Goal: Check status: Check status

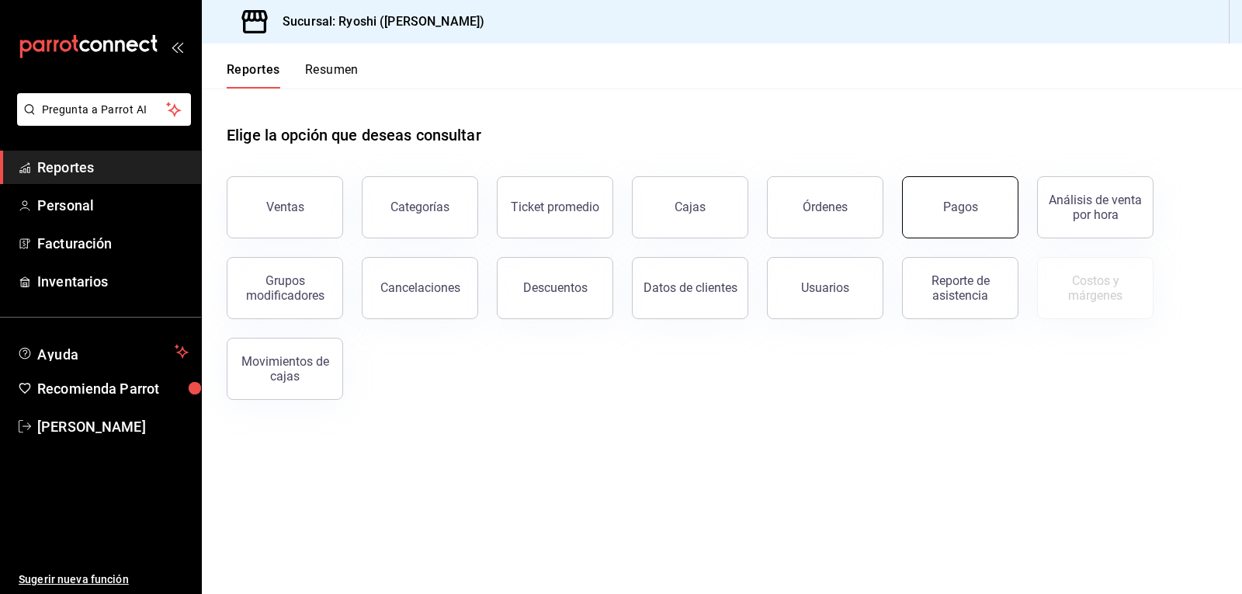
drag, startPoint x: 971, startPoint y: 195, endPoint x: 974, endPoint y: 203, distance: 8.9
click at [974, 203] on button "Pagos" at bounding box center [960, 207] width 116 height 62
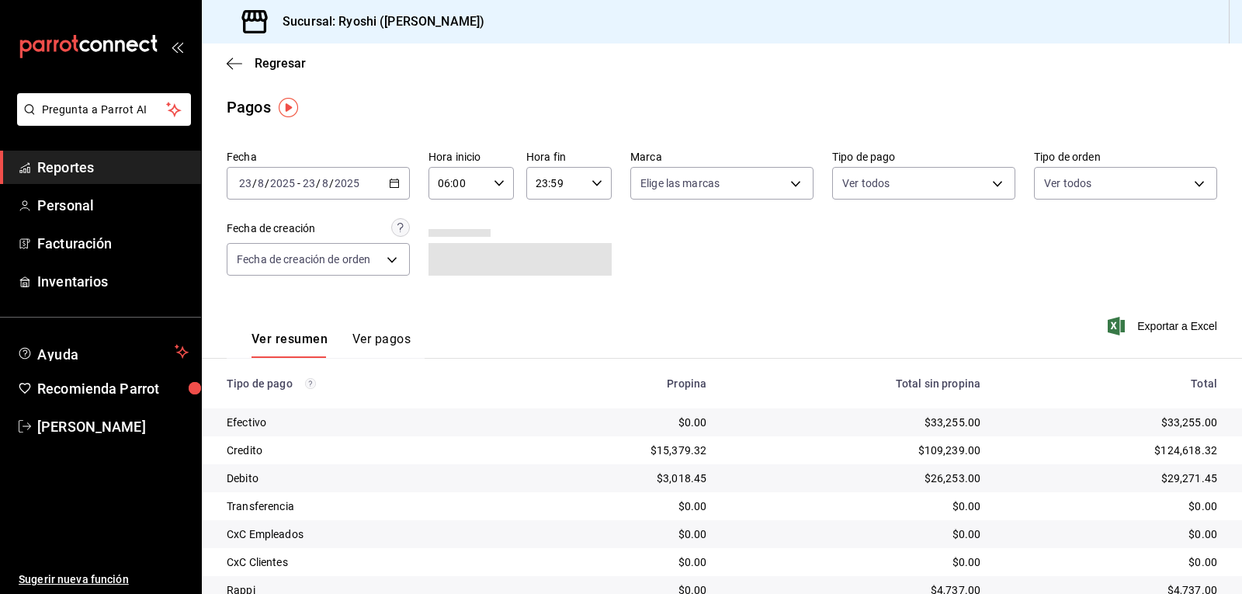
click at [477, 188] on input "06:00" at bounding box center [458, 183] width 59 height 31
click at [457, 216] on button "06" at bounding box center [447, 222] width 36 height 31
click at [926, 183] on div at bounding box center [621, 297] width 1242 height 594
click at [914, 186] on body "Pregunta a Parrot AI Reportes Personal Facturación Inventarios Ayuda Recomienda…" at bounding box center [621, 297] width 1242 height 594
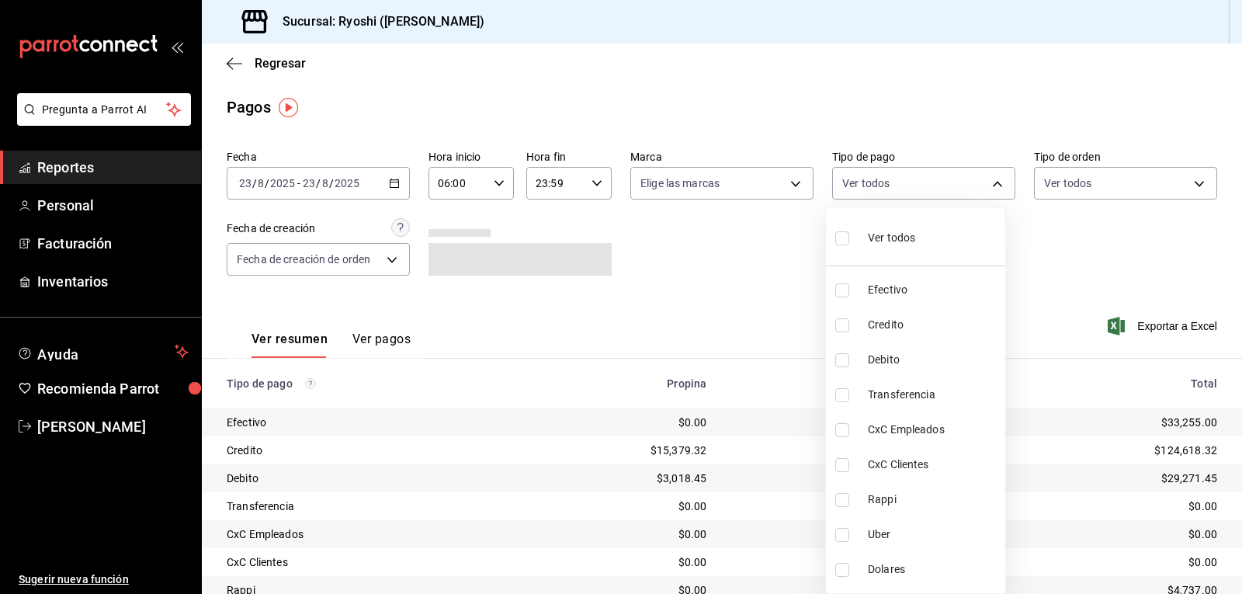
click at [849, 328] on label at bounding box center [845, 325] width 20 height 14
click at [849, 328] on input "checkbox" at bounding box center [842, 325] width 14 height 14
checkbox input "false"
click at [838, 322] on input "checkbox" at bounding box center [842, 325] width 14 height 14
checkbox input "true"
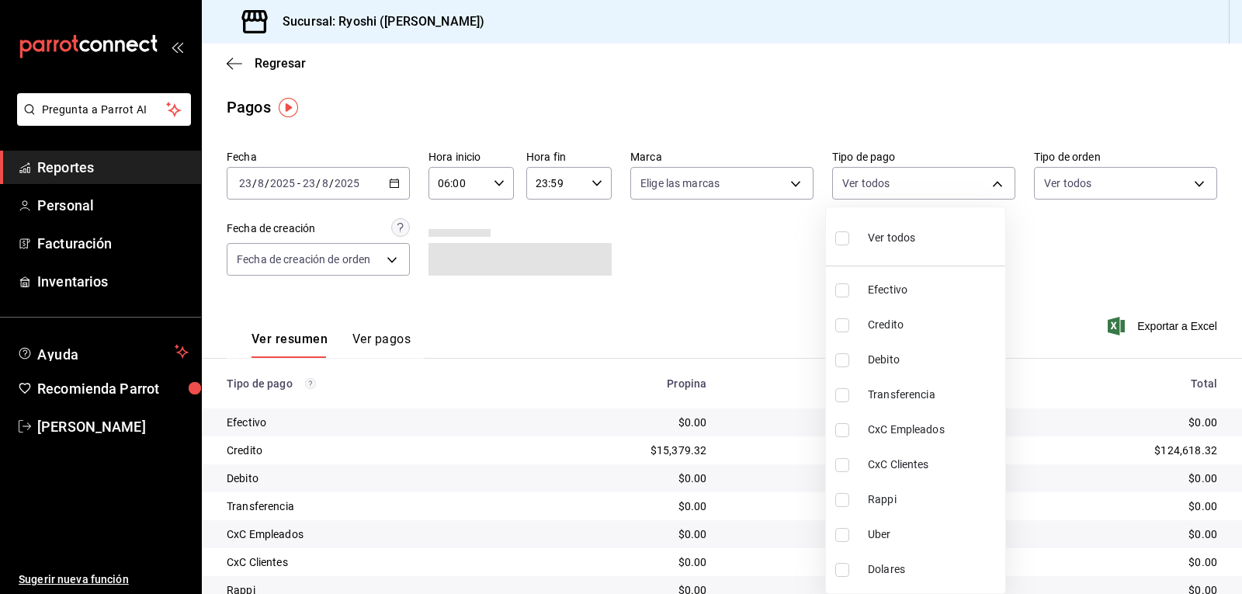
type input "9b0685d2-7f5d-4ede-a6b4-58a2ffcbf3cd"
click at [839, 360] on input "checkbox" at bounding box center [842, 360] width 14 height 14
checkbox input "true"
type input "9b0685d2-7f5d-4ede-a6b4-58a2ffcbf3cd,4fc1f123-1106-4d46-a6dc-4994d0550367"
click at [768, 304] on div at bounding box center [621, 297] width 1242 height 594
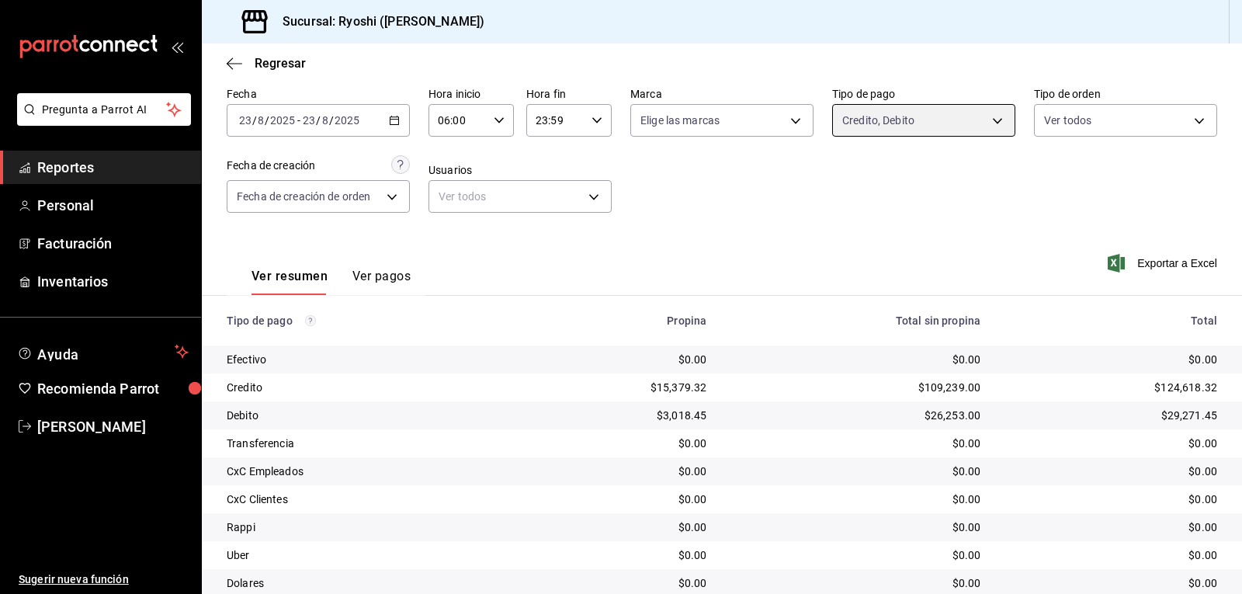
scroll to position [120, 0]
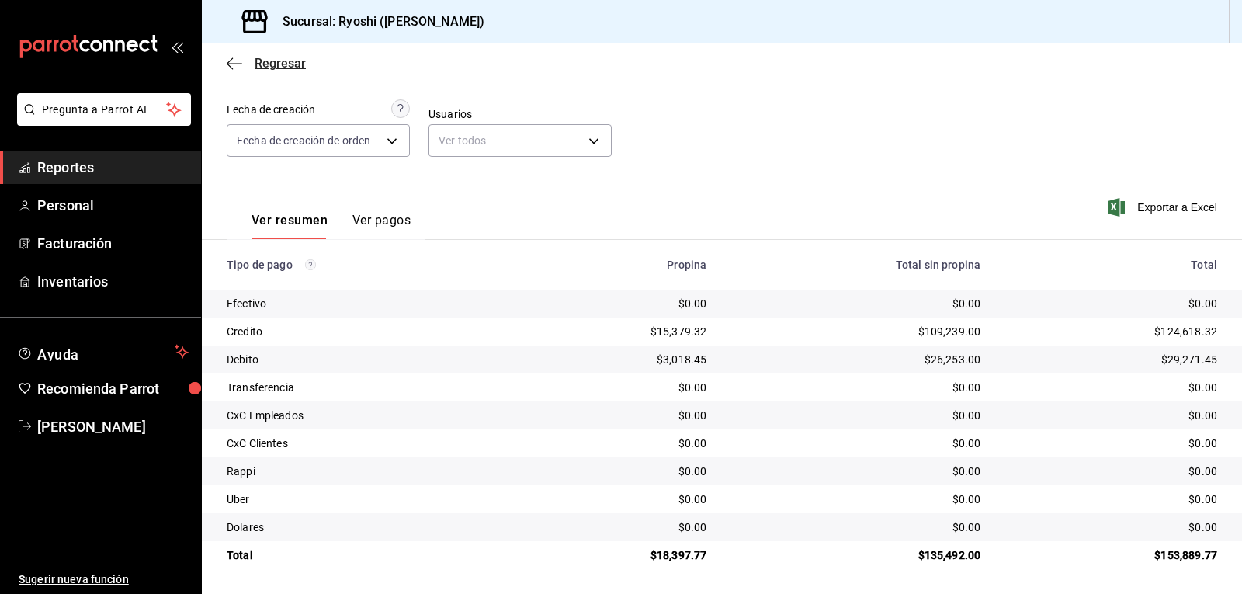
click at [228, 66] on icon "button" at bounding box center [235, 64] width 16 height 14
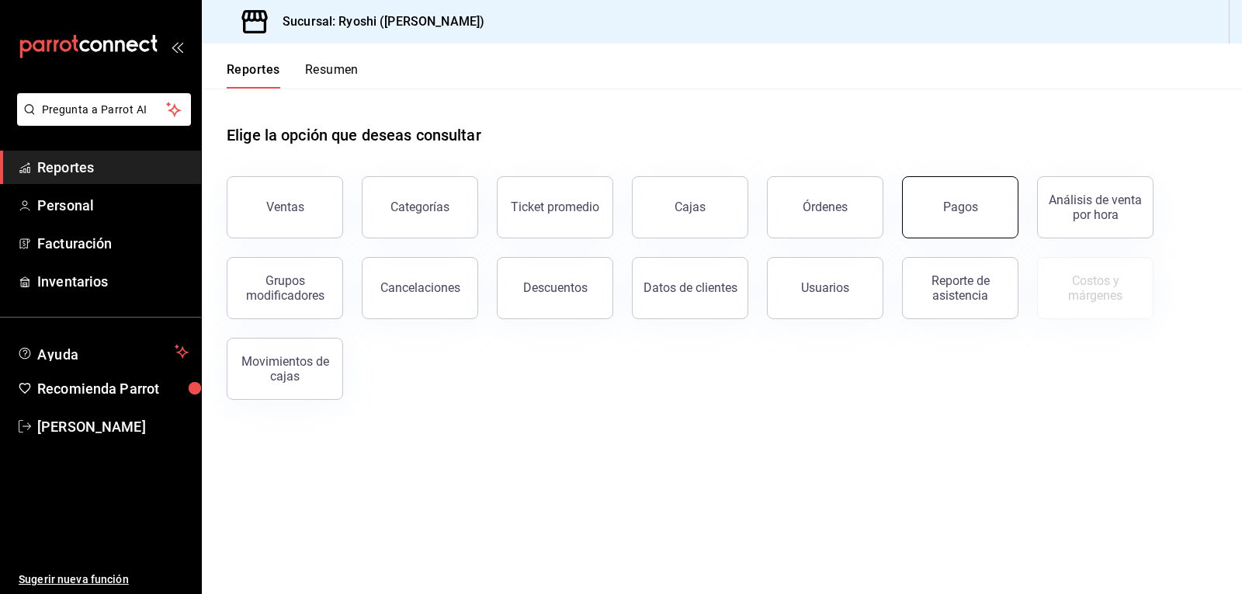
click at [940, 201] on button "Pagos" at bounding box center [960, 207] width 116 height 62
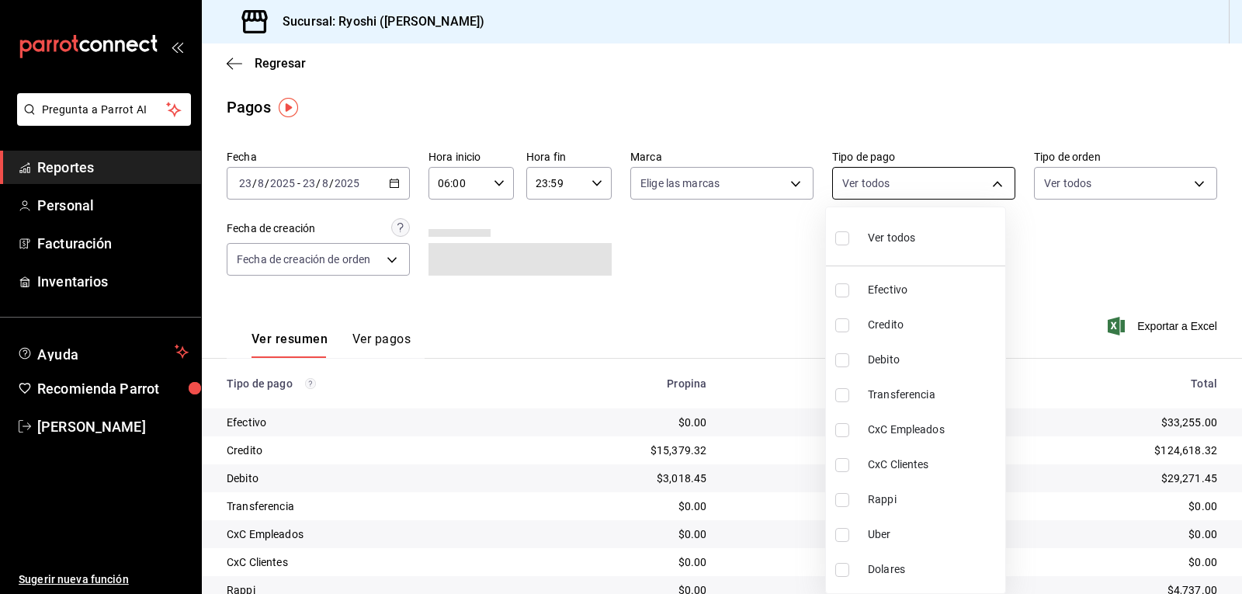
click at [915, 187] on body "Pregunta a Parrot AI Reportes Personal Facturación Inventarios Ayuda Recomienda…" at bounding box center [621, 297] width 1242 height 594
click at [844, 293] on input "checkbox" at bounding box center [842, 290] width 14 height 14
checkbox input "true"
type input "789b4605-08e0-4dfe-9865-94468e2c17aa"
drag, startPoint x: 1238, startPoint y: 260, endPoint x: 1113, endPoint y: 322, distance: 139.6
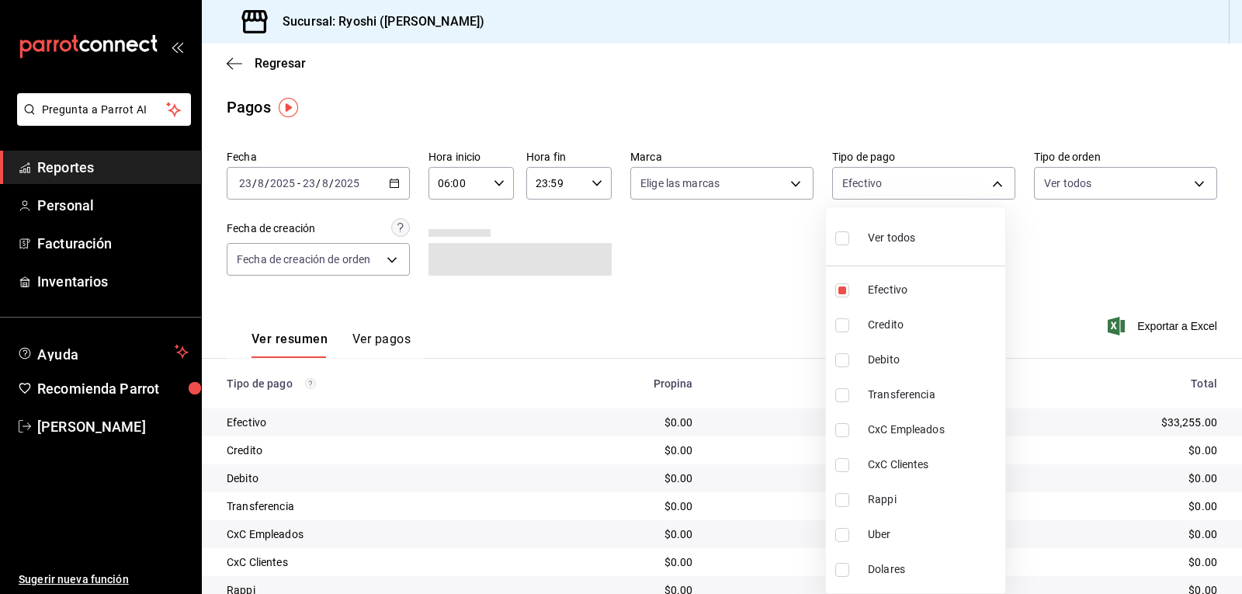
click at [1242, 323] on div at bounding box center [621, 297] width 1242 height 594
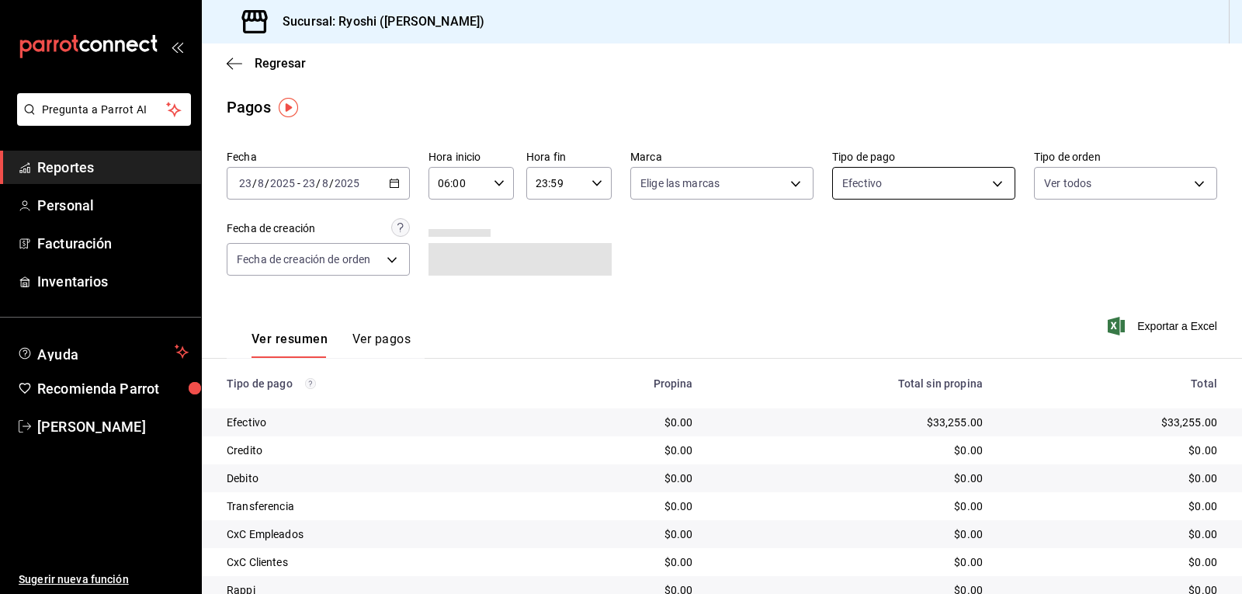
click at [855, 189] on body "Pregunta a Parrot AI Reportes Personal Facturación Inventarios Ayuda Recomienda…" at bounding box center [621, 297] width 1242 height 594
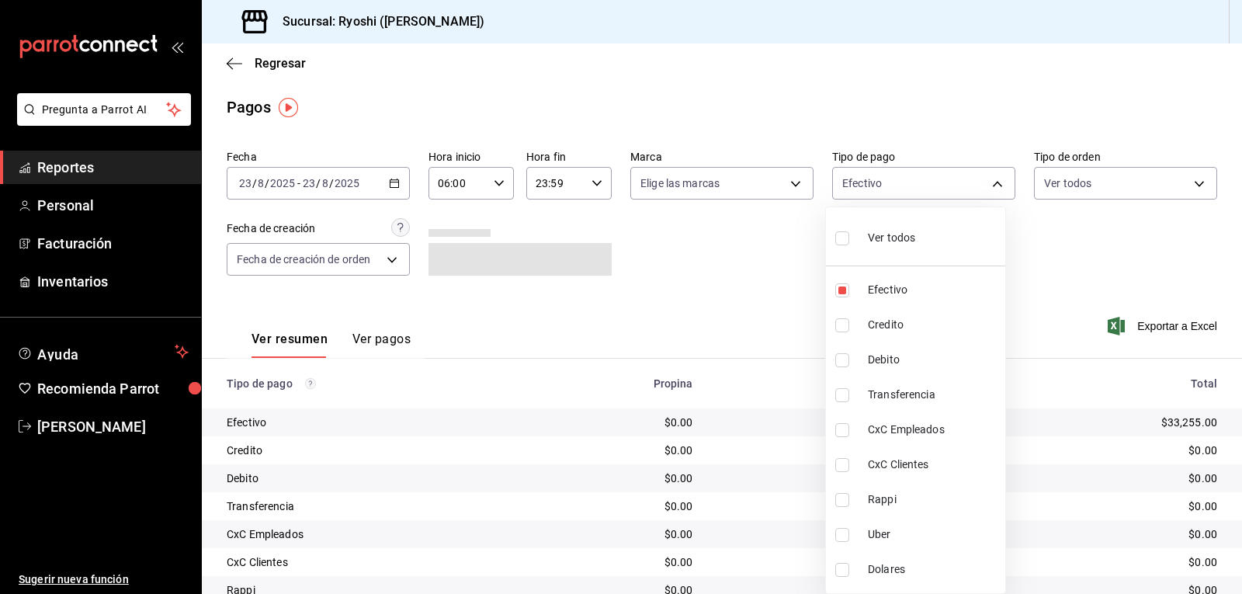
click at [842, 233] on input "checkbox" at bounding box center [842, 238] width 14 height 14
checkbox input "true"
type input "789b4605-08e0-4dfe-9865-94468e2c17aa,9b0685d2-7f5d-4ede-a6b4-58a2ffcbf3cd,4fc1f…"
checkbox input "true"
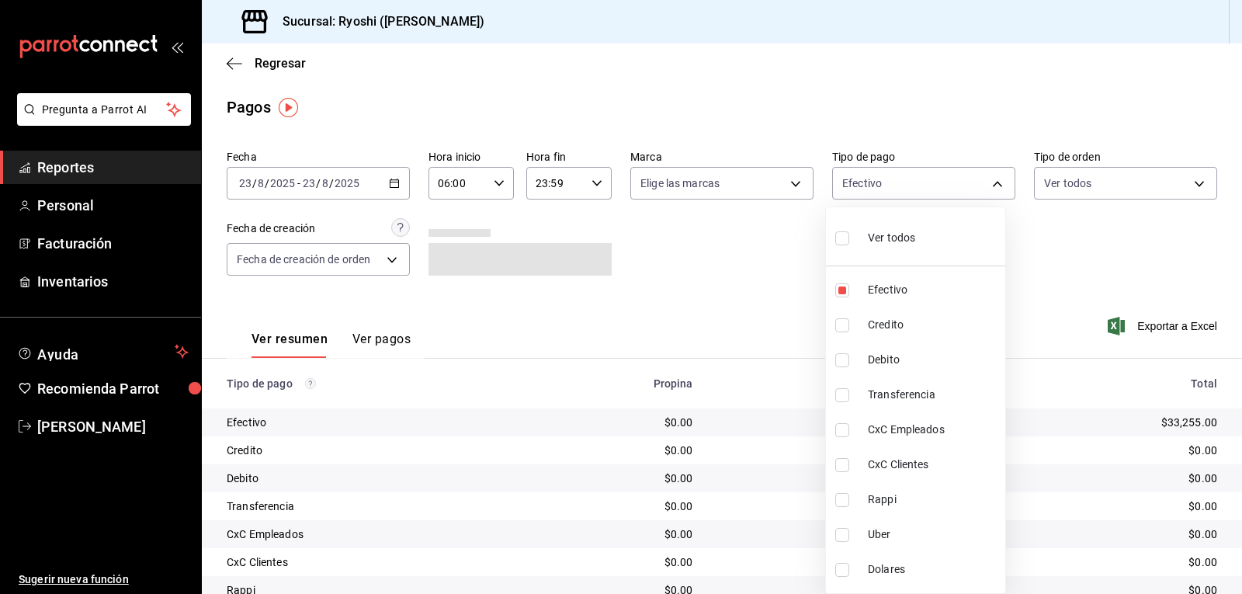
checkbox input "true"
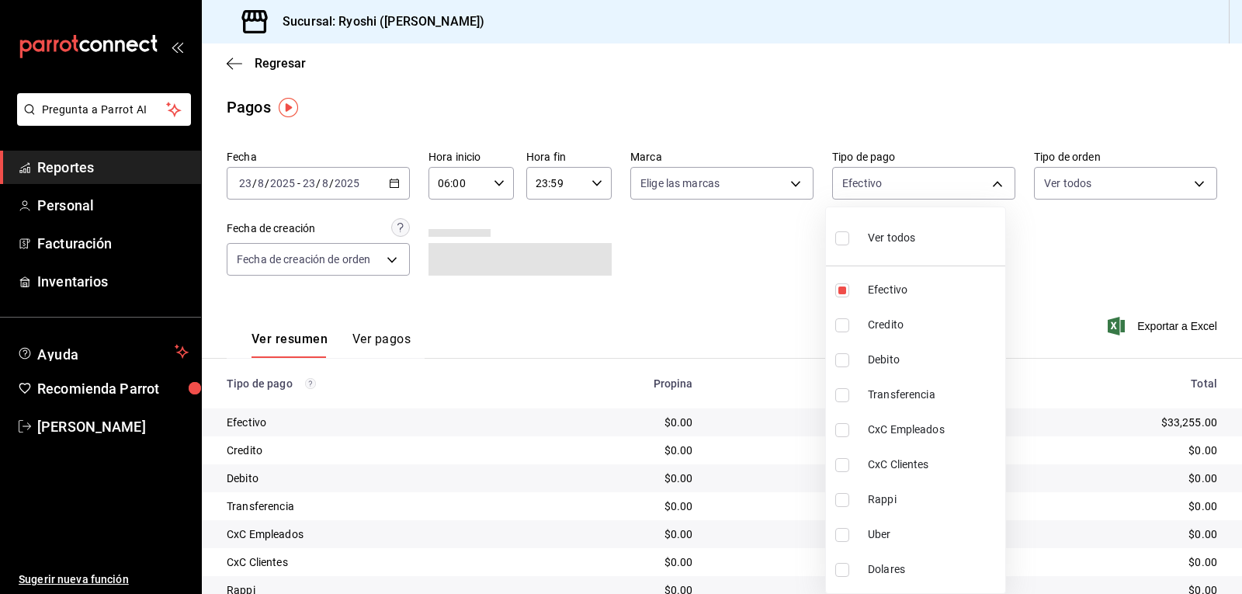
checkbox input "true"
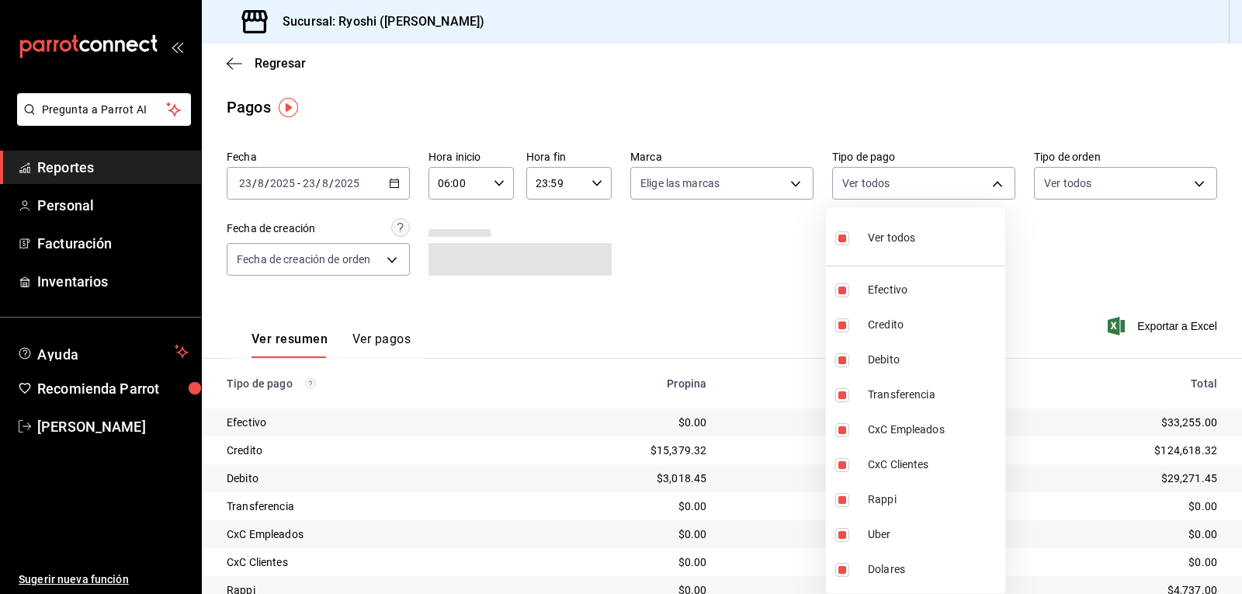
drag, startPoint x: 1240, startPoint y: 232, endPoint x: 1211, endPoint y: 311, distance: 84.2
click at [1238, 329] on div at bounding box center [621, 297] width 1242 height 594
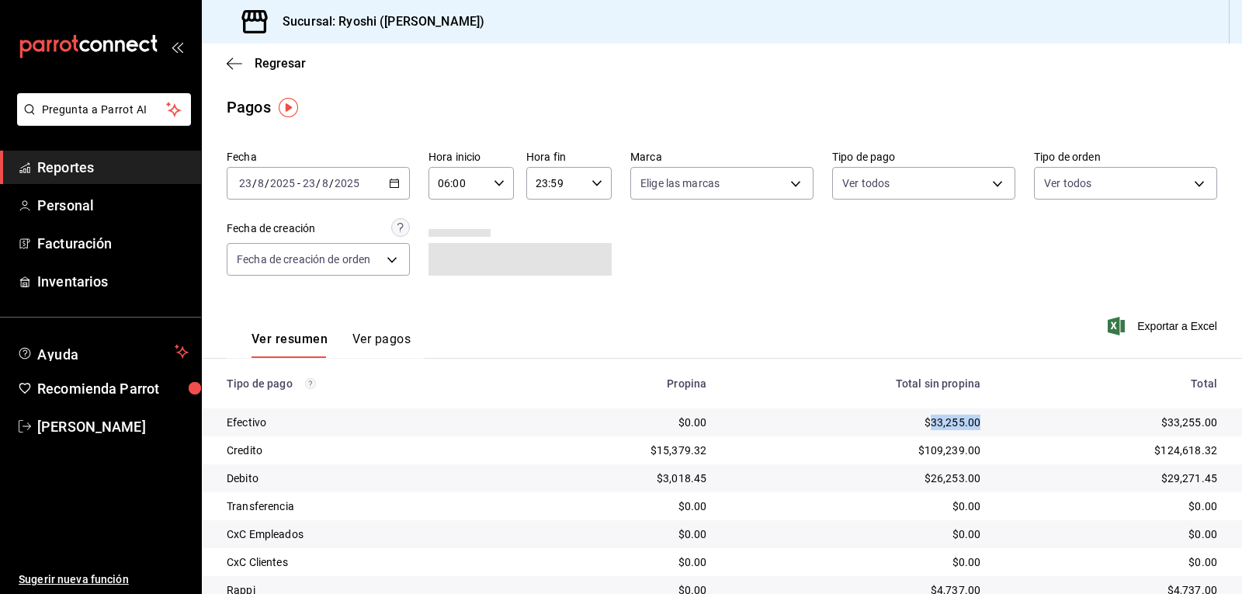
drag, startPoint x: 922, startPoint y: 418, endPoint x: 971, endPoint y: 414, distance: 49.1
click at [971, 414] on td "$33,255.00" at bounding box center [856, 422] width 274 height 28
copy div "33,255.00"
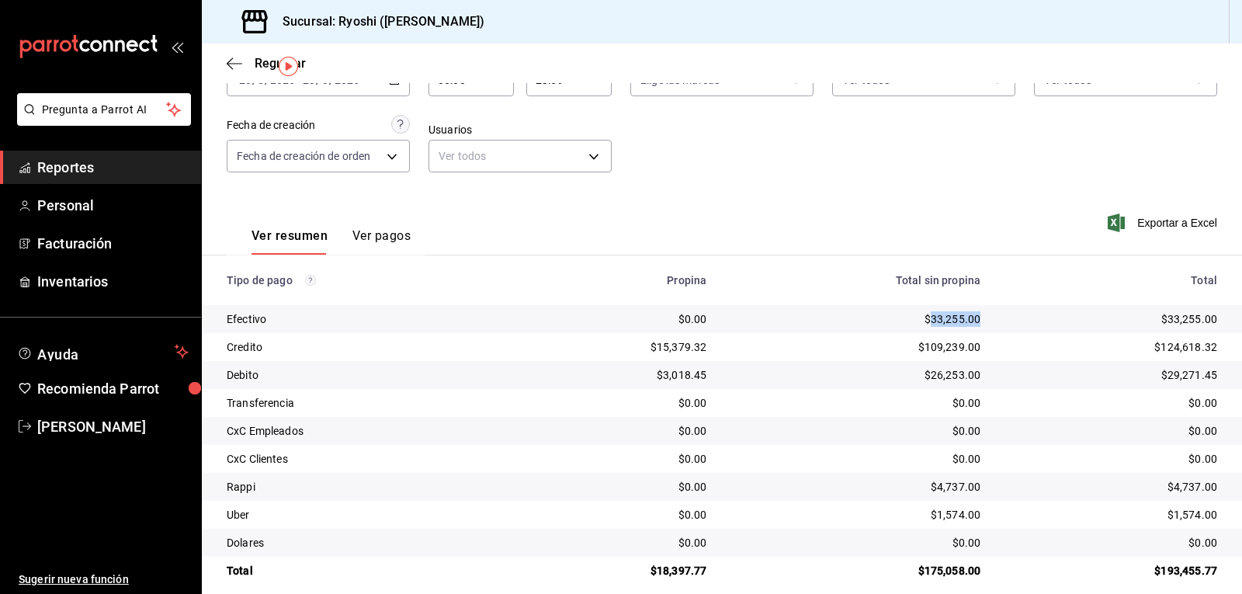
scroll to position [120, 0]
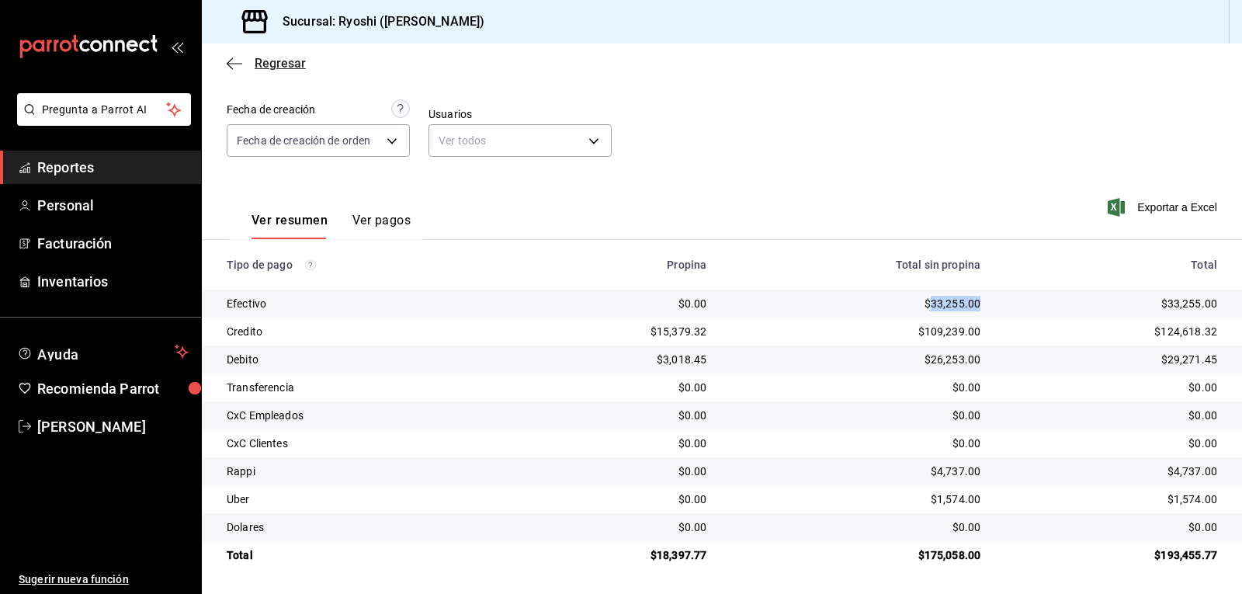
click at [231, 66] on icon "button" at bounding box center [235, 64] width 16 height 14
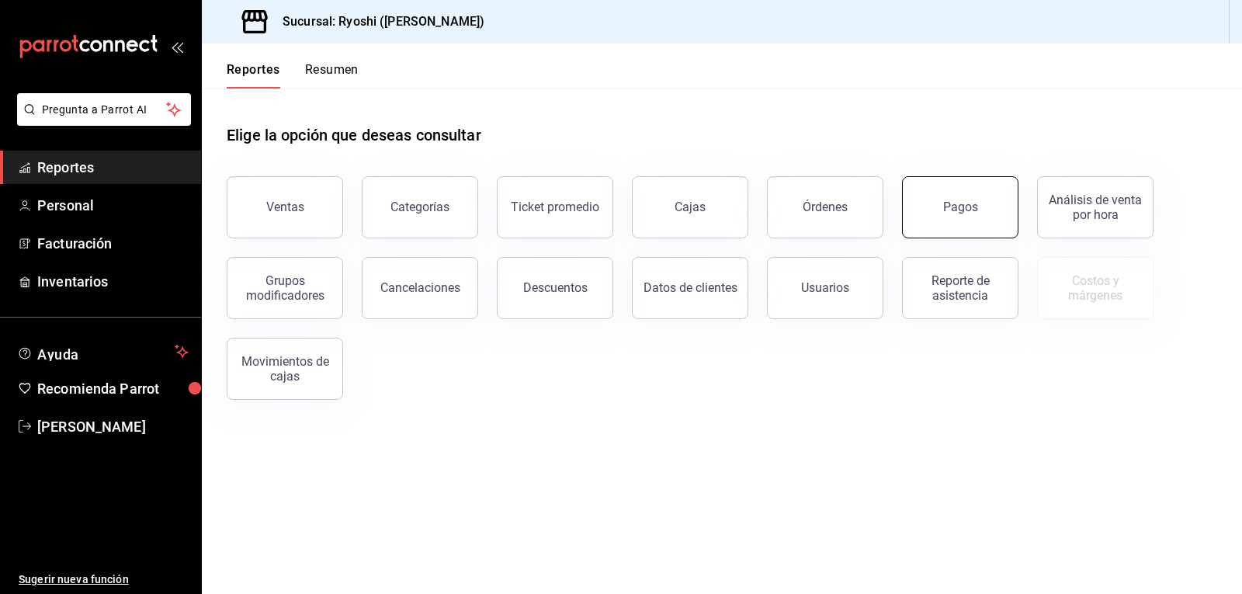
click at [975, 203] on div "Pagos" at bounding box center [960, 207] width 35 height 15
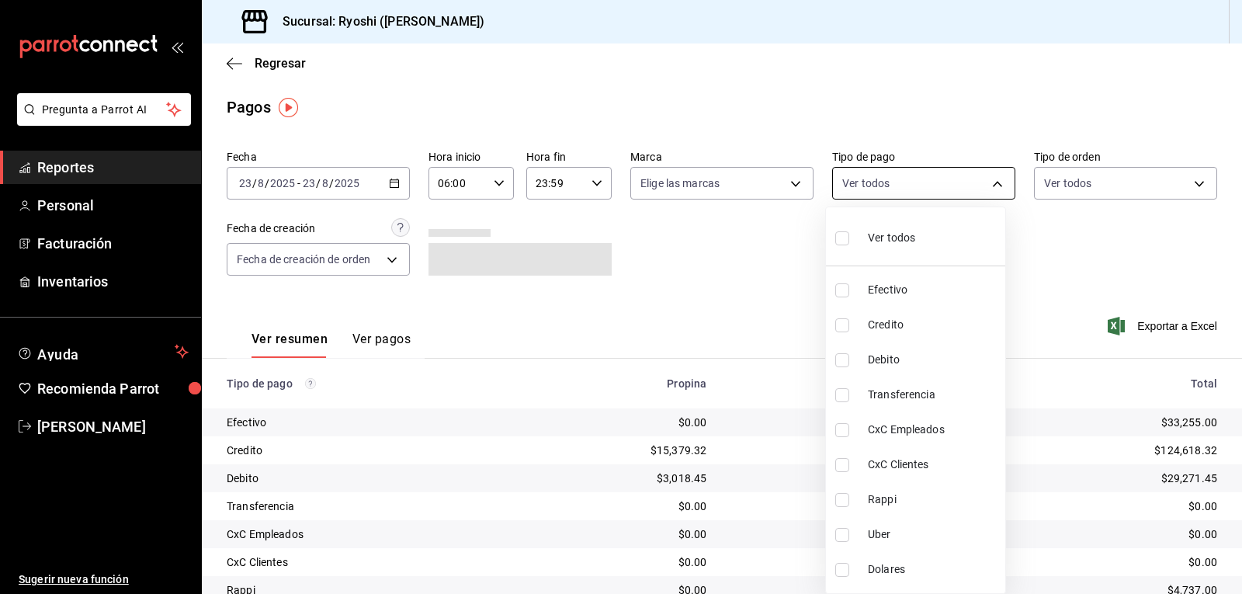
click at [894, 190] on body "Pregunta a Parrot AI Reportes Personal Facturación Inventarios Ayuda Recomienda…" at bounding box center [621, 297] width 1242 height 594
click at [839, 496] on input "checkbox" at bounding box center [842, 500] width 14 height 14
checkbox input "true"
type input "03b2a83d-8b25-4255-833b-17fe1c8361e8"
click at [845, 537] on input "checkbox" at bounding box center [842, 535] width 14 height 14
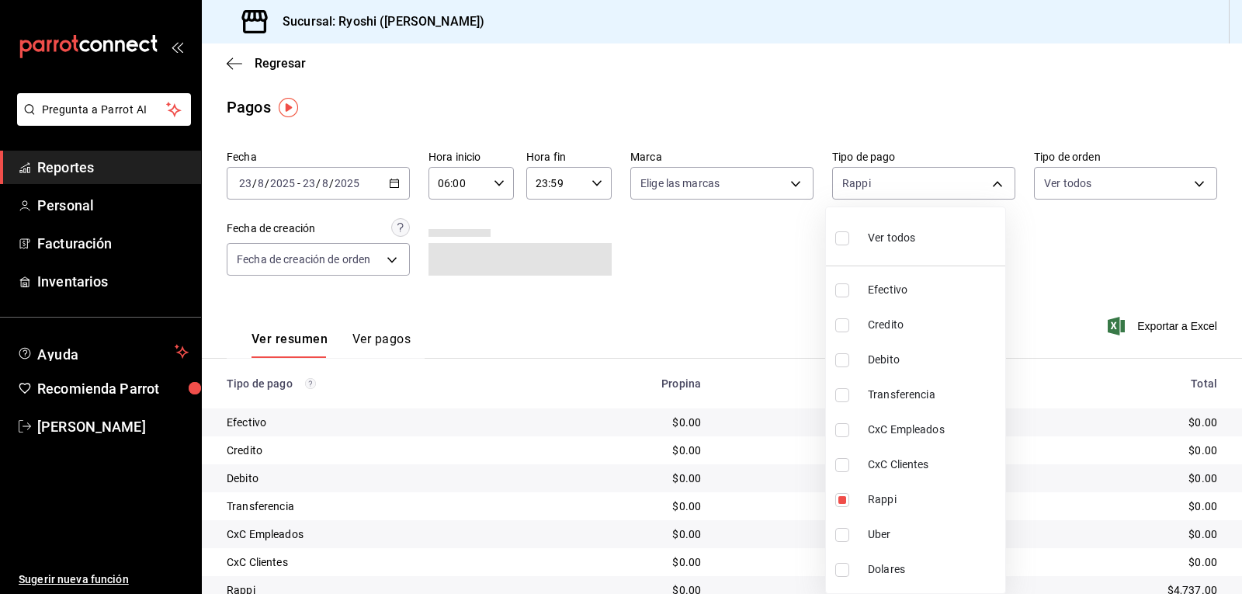
checkbox input "true"
type input "03b2a83d-8b25-4255-833b-17fe1c8361e8,b772c1a0-b8da-4acb-be12-b7e981a54f00"
click at [1054, 301] on div at bounding box center [621, 297] width 1242 height 594
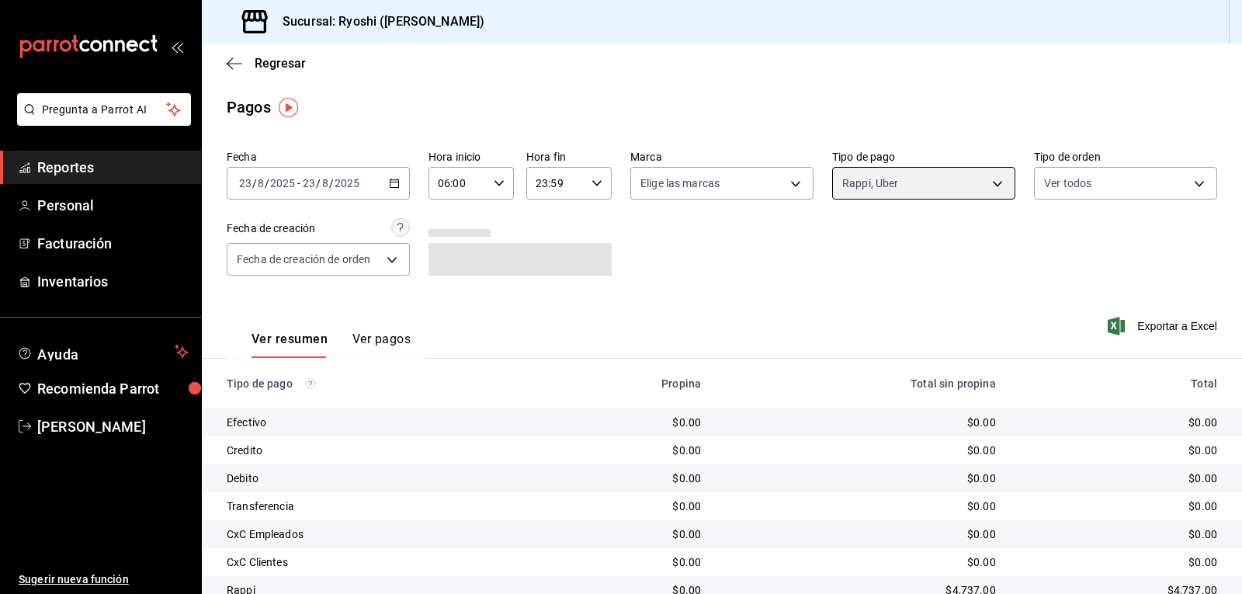
scroll to position [120, 0]
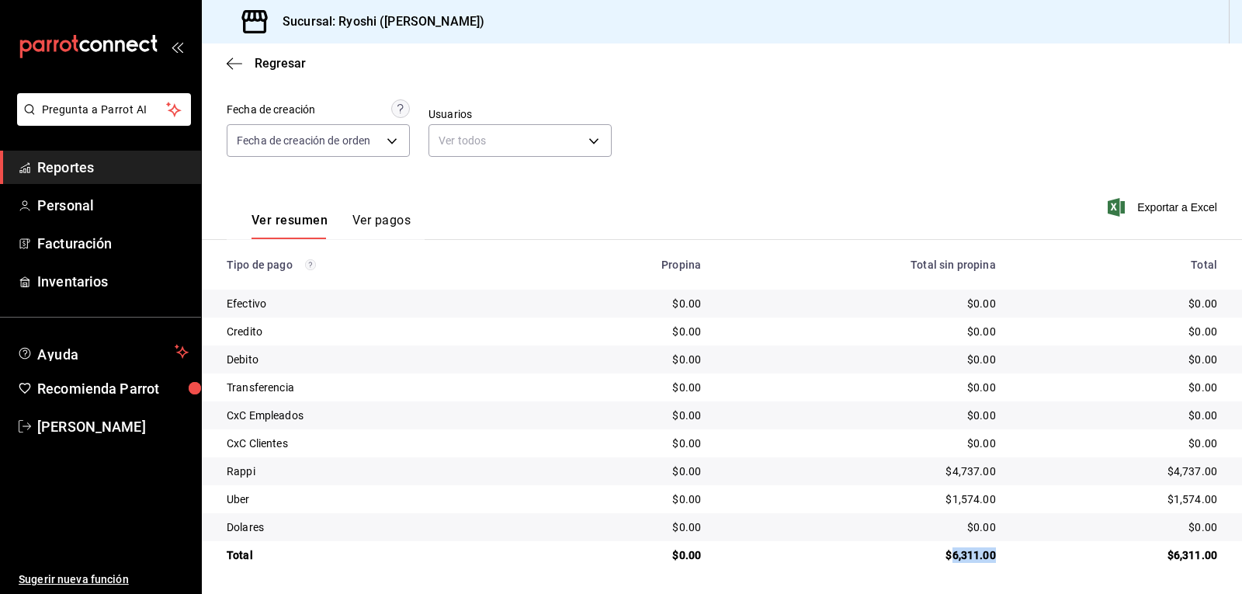
drag, startPoint x: 942, startPoint y: 552, endPoint x: 985, endPoint y: 552, distance: 42.7
click at [985, 552] on div "$6,311.00" at bounding box center [861, 555] width 270 height 16
copy div "6,311.00"
click at [238, 65] on icon "button" at bounding box center [235, 64] width 16 height 14
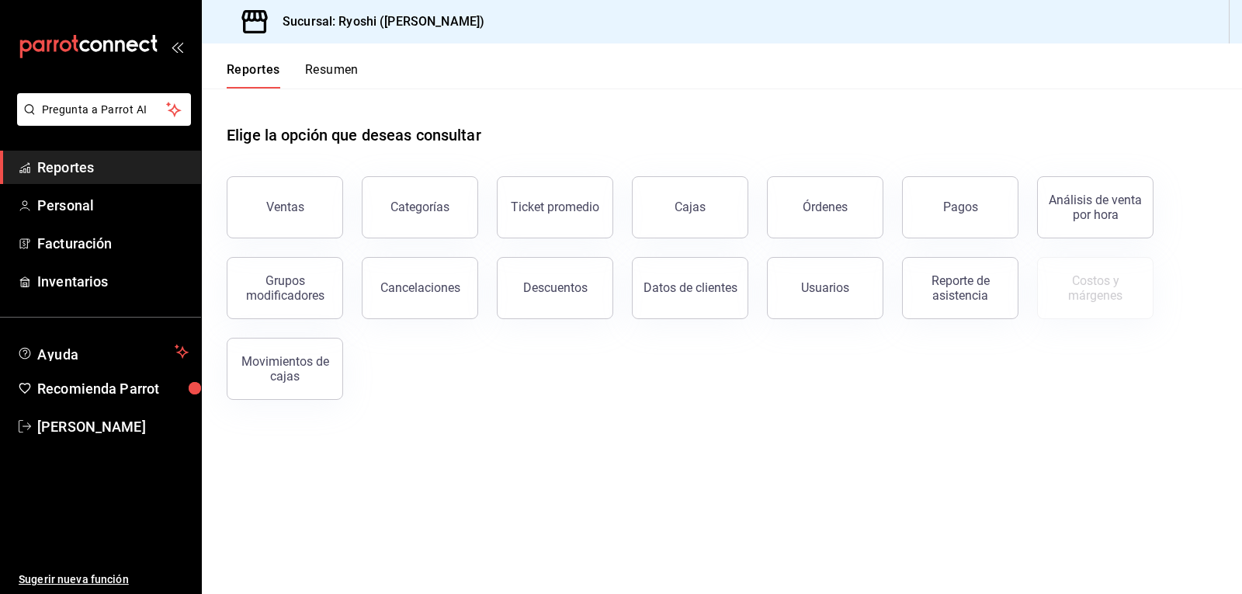
click at [227, 60] on div "Reportes Resumen" at bounding box center [280, 65] width 157 height 45
click at [231, 64] on button "Reportes" at bounding box center [254, 75] width 54 height 26
click at [231, 66] on button "Reportes" at bounding box center [254, 75] width 54 height 26
click at [231, 64] on button "Reportes" at bounding box center [254, 75] width 54 height 26
click at [232, 63] on button "Reportes" at bounding box center [254, 75] width 54 height 26
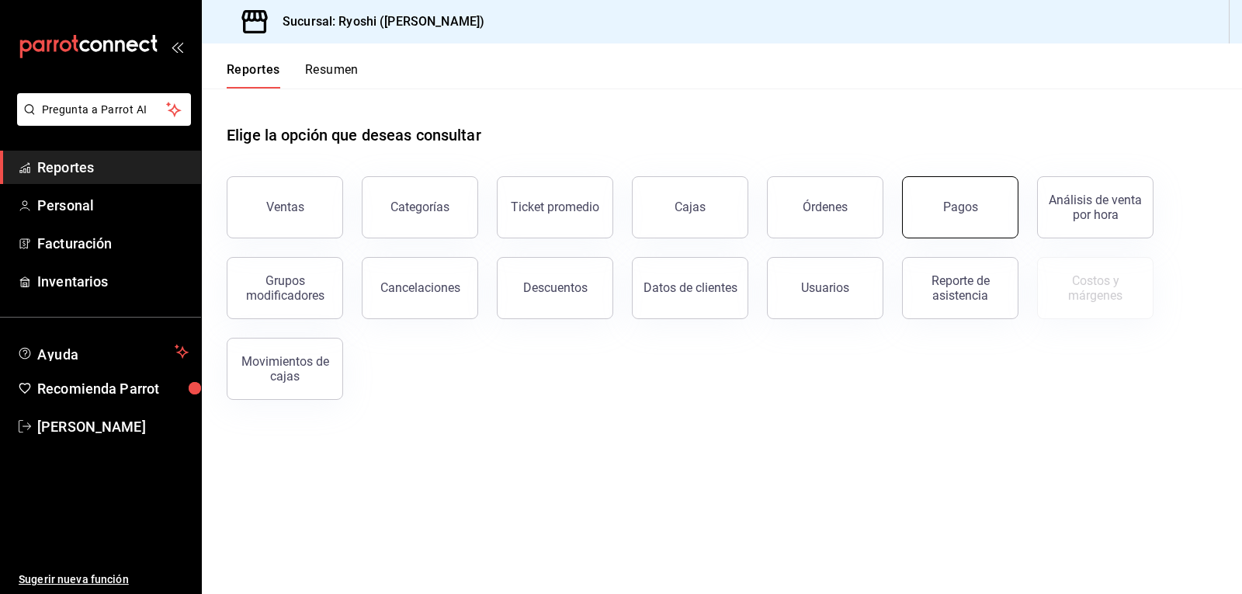
click at [974, 215] on button "Pagos" at bounding box center [960, 207] width 116 height 62
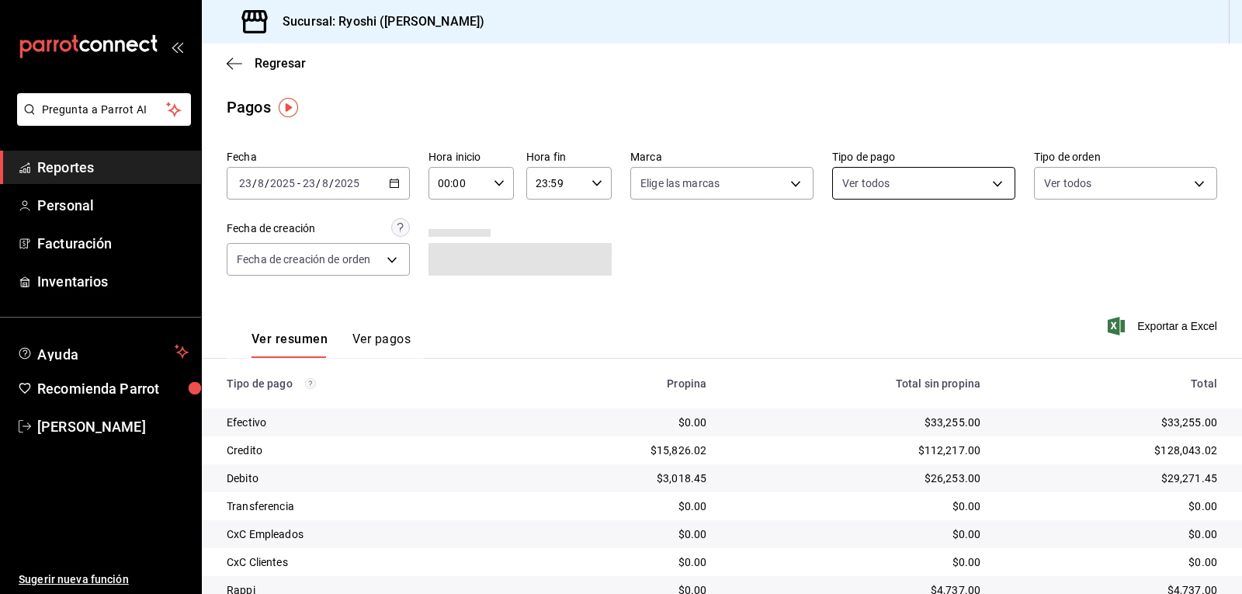
click at [905, 186] on body "Pregunta a Parrot AI Reportes Personal Facturación Inventarios Ayuda Recomienda…" at bounding box center [621, 297] width 1242 height 594
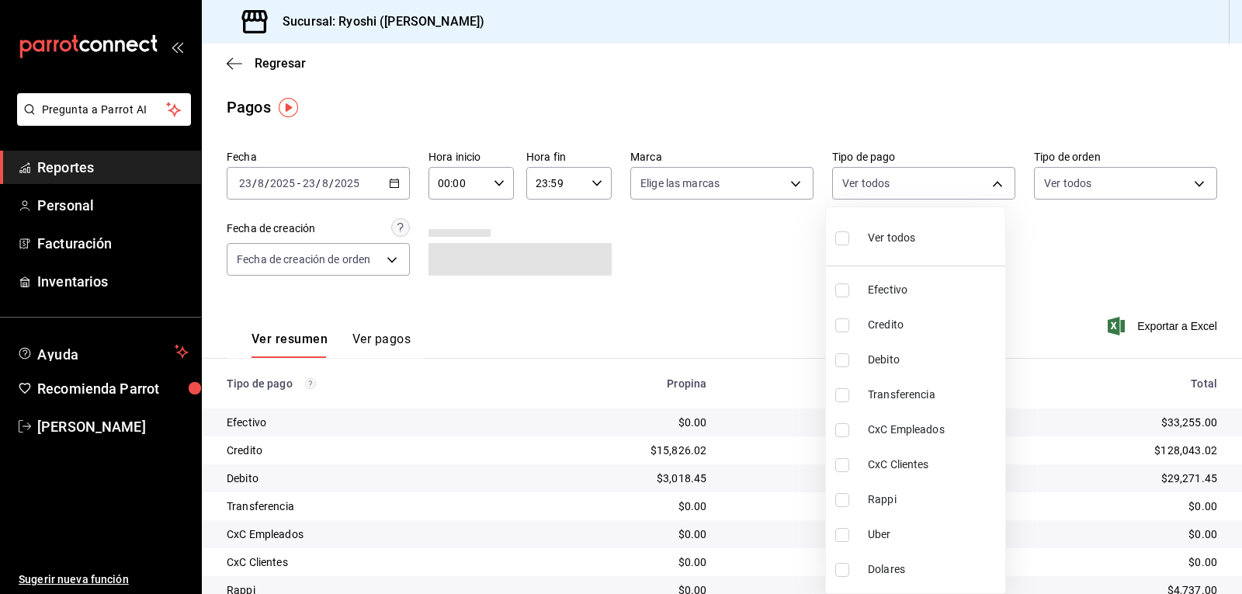
click at [839, 238] on input "checkbox" at bounding box center [842, 238] width 14 height 14
checkbox input "true"
type input "789b4605-08e0-4dfe-9865-94468e2c17aa,9b0685d2-7f5d-4ede-a6b4-58a2ffcbf3cd,4fc1f…"
checkbox input "true"
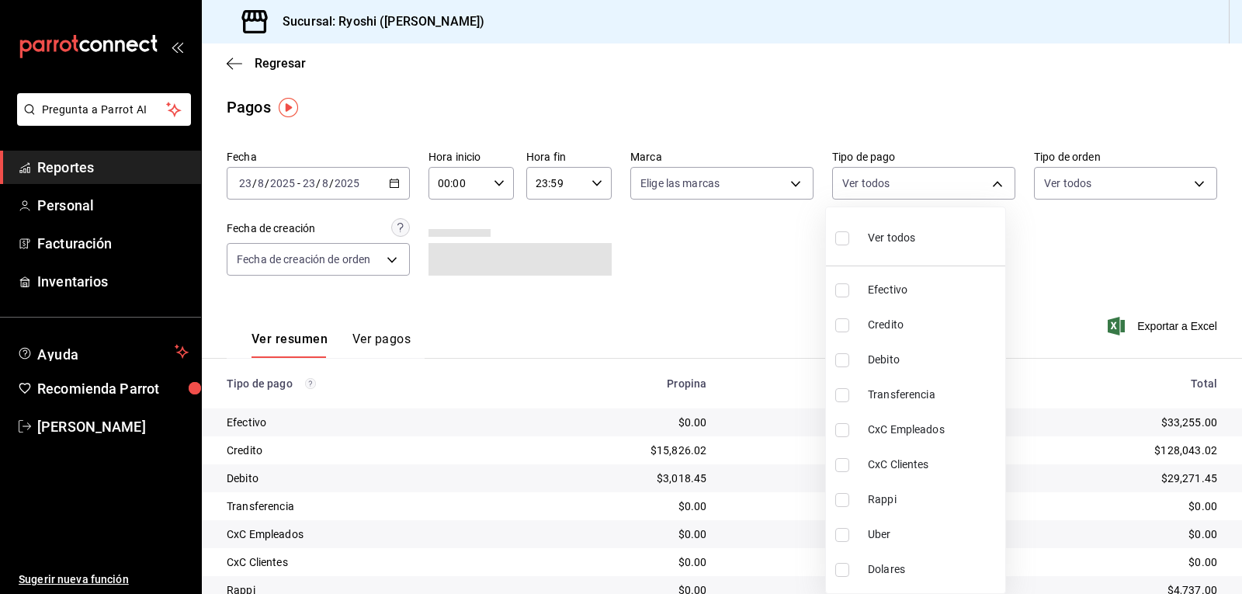
checkbox input "true"
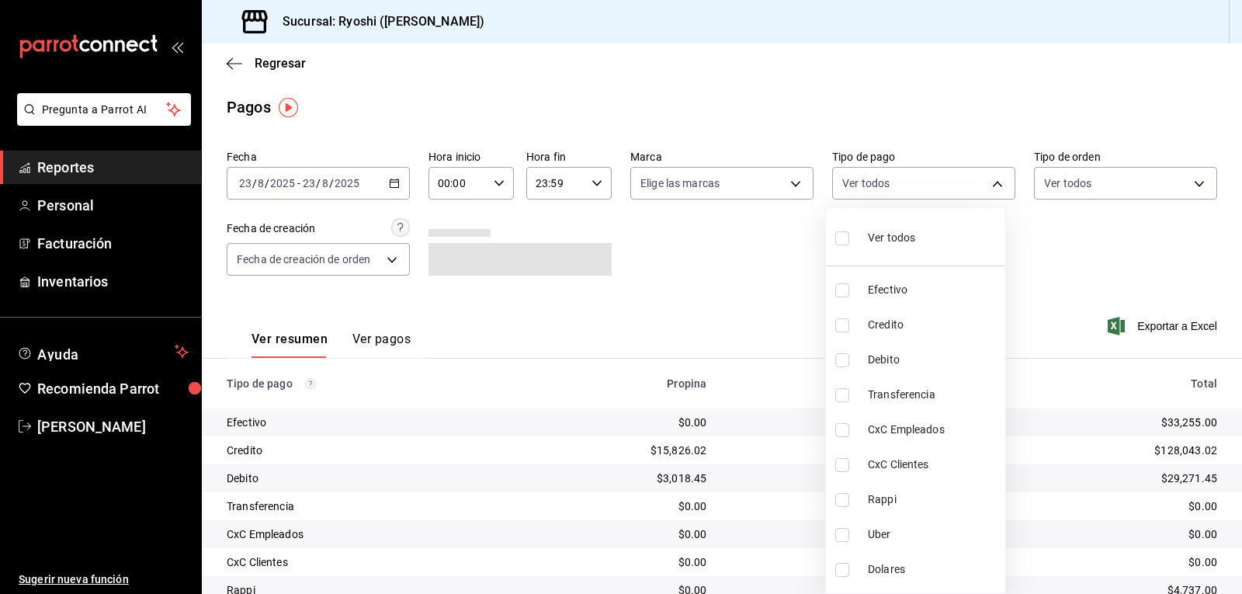
checkbox input "true"
drag, startPoint x: 1233, startPoint y: 269, endPoint x: 1241, endPoint y: 381, distance: 112.1
click at [1242, 384] on div at bounding box center [621, 297] width 1242 height 594
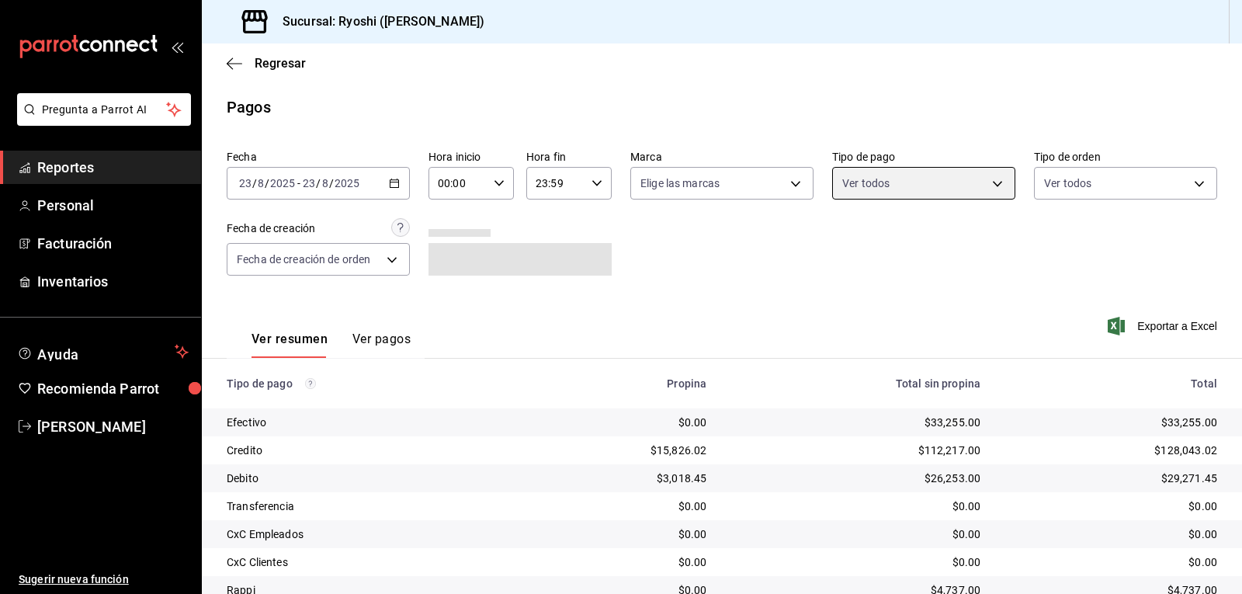
scroll to position [120, 0]
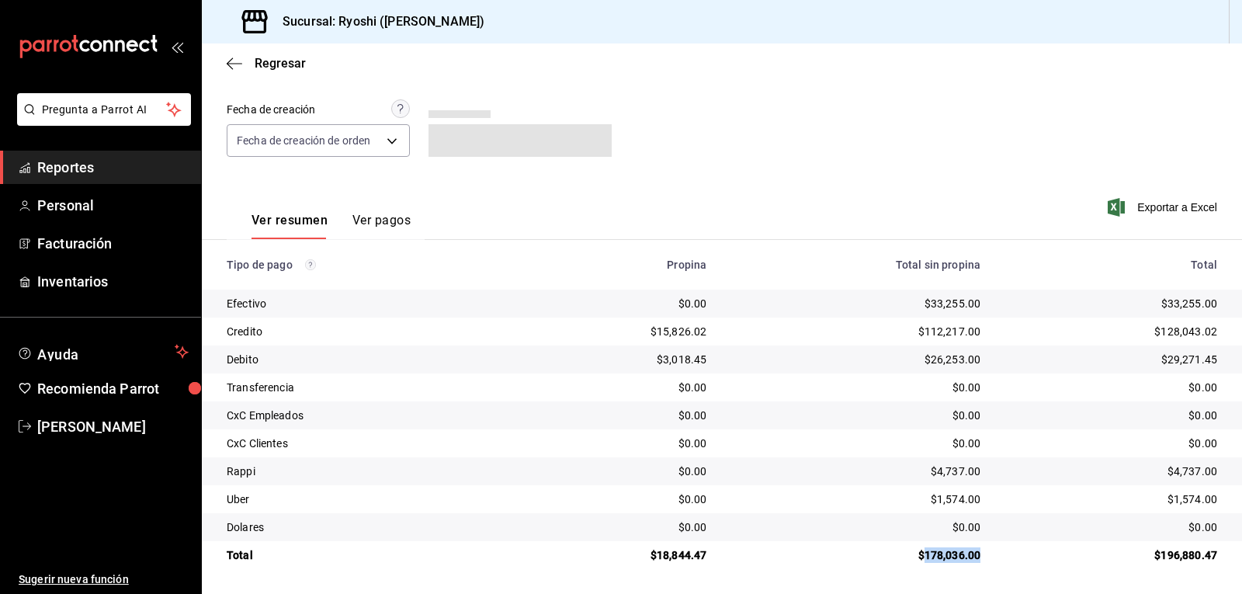
drag, startPoint x: 915, startPoint y: 555, endPoint x: 973, endPoint y: 557, distance: 58.3
click at [973, 557] on td "$178,036.00" at bounding box center [856, 555] width 274 height 28
copy div "178,036.00"
click at [231, 59] on icon "button" at bounding box center [230, 63] width 6 height 12
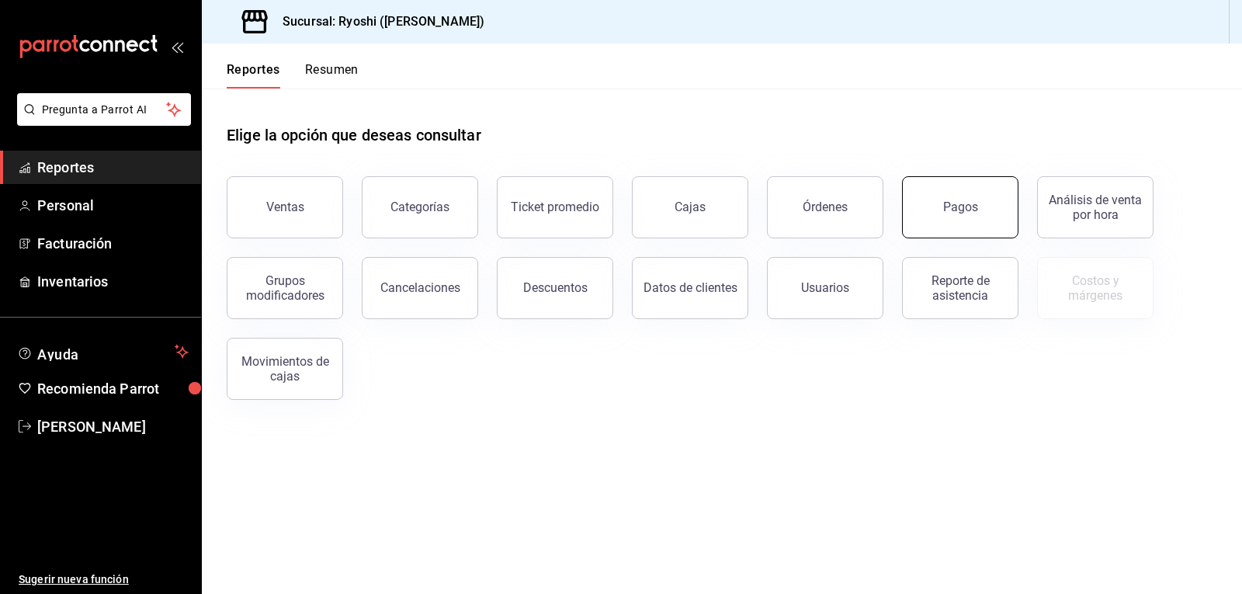
click at [949, 205] on div "Pagos" at bounding box center [960, 207] width 35 height 15
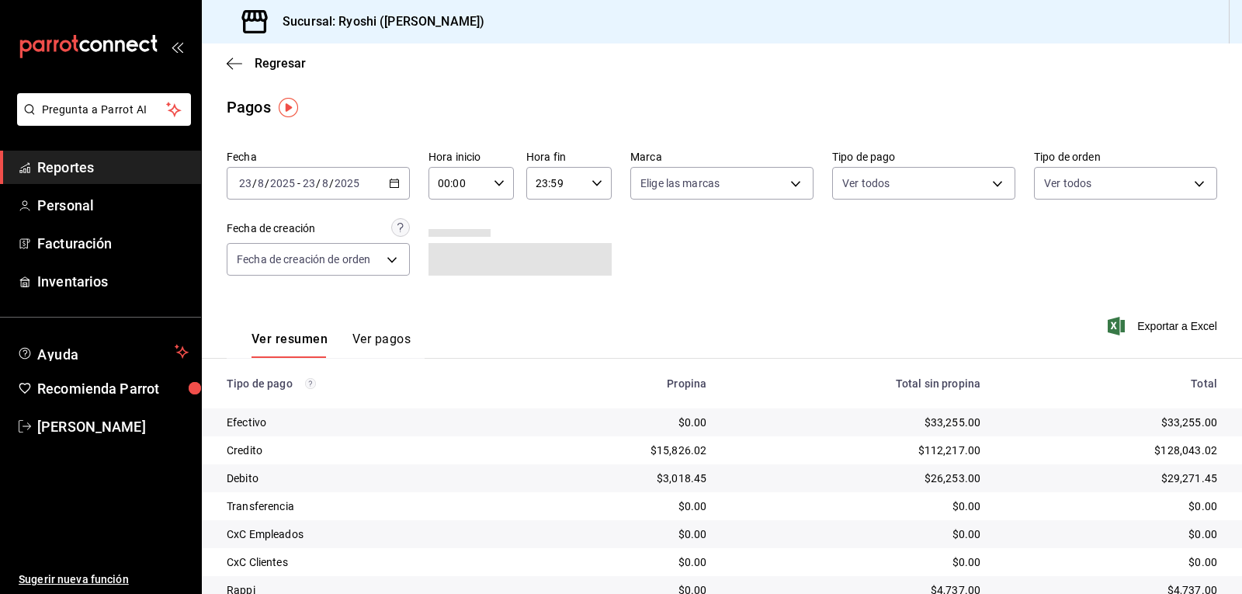
click at [471, 185] on input "00:00" at bounding box center [458, 183] width 59 height 31
click at [453, 210] on span "06" at bounding box center [448, 213] width 18 height 12
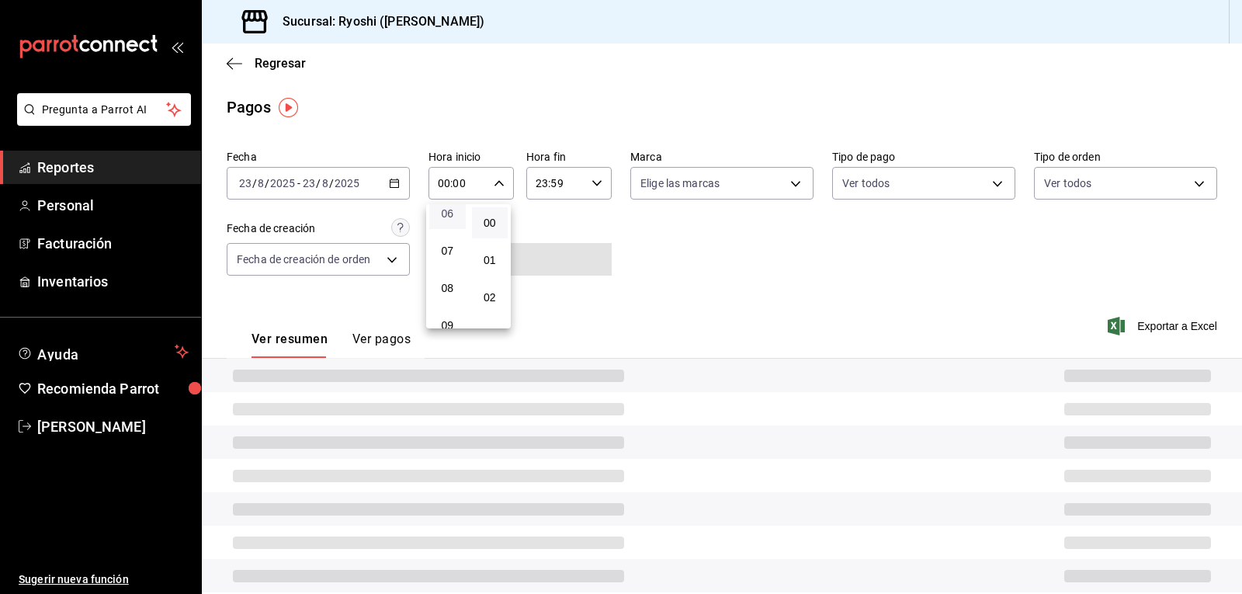
type input "06:00"
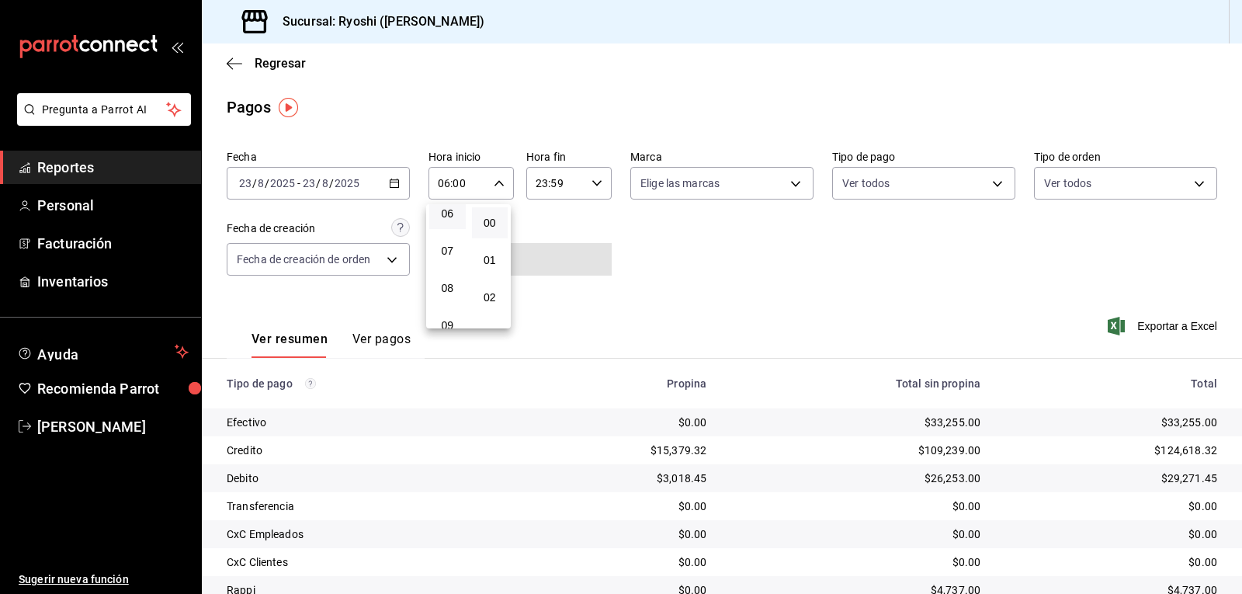
click at [776, 278] on div at bounding box center [621, 297] width 1242 height 594
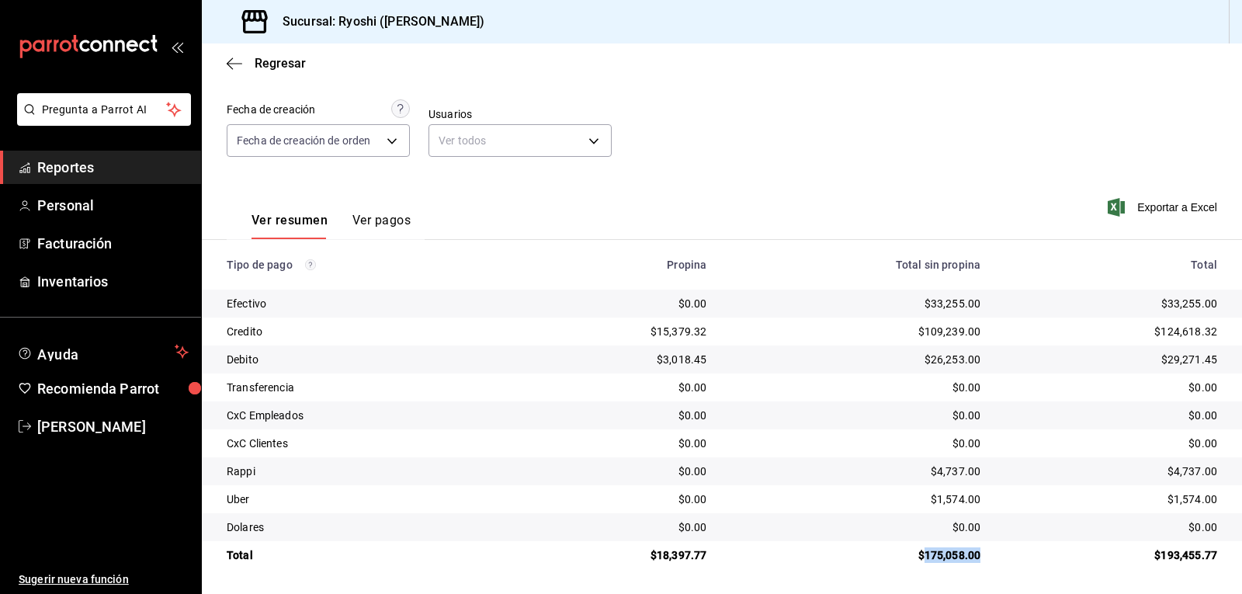
drag, startPoint x: 914, startPoint y: 551, endPoint x: 947, endPoint y: 555, distance: 33.7
click at [973, 557] on td "$175,058.00" at bounding box center [856, 555] width 274 height 28
copy div "175,058.00"
click at [1004, 230] on div "Ver resumen Ver pagos Exportar a Excel" at bounding box center [722, 216] width 1040 height 82
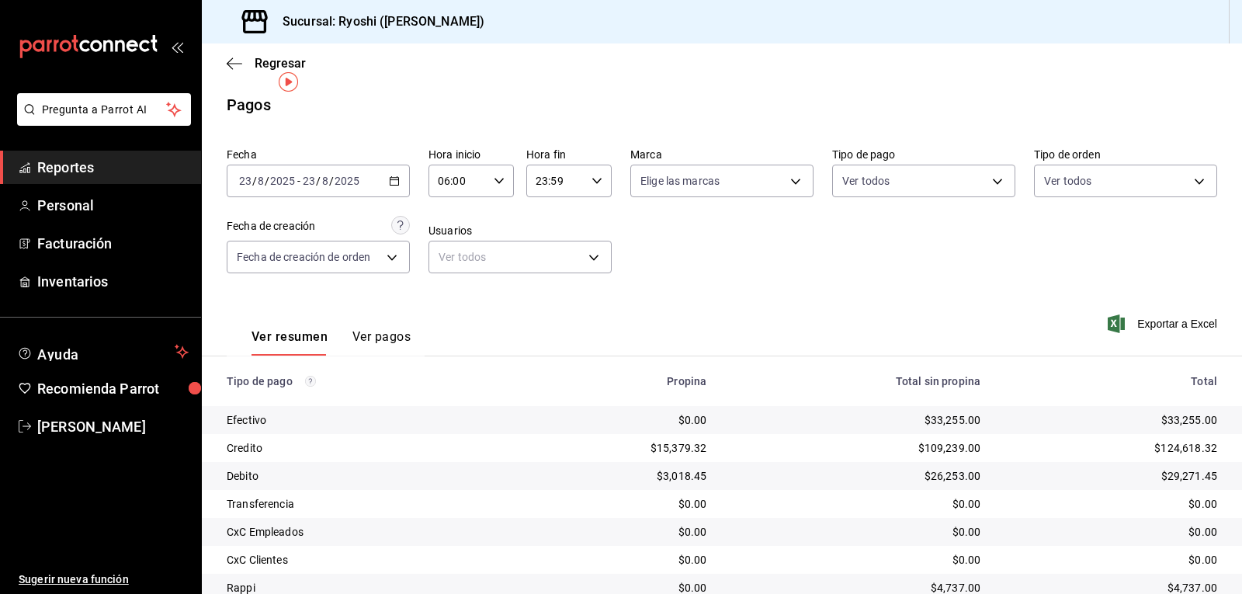
scroll to position [0, 0]
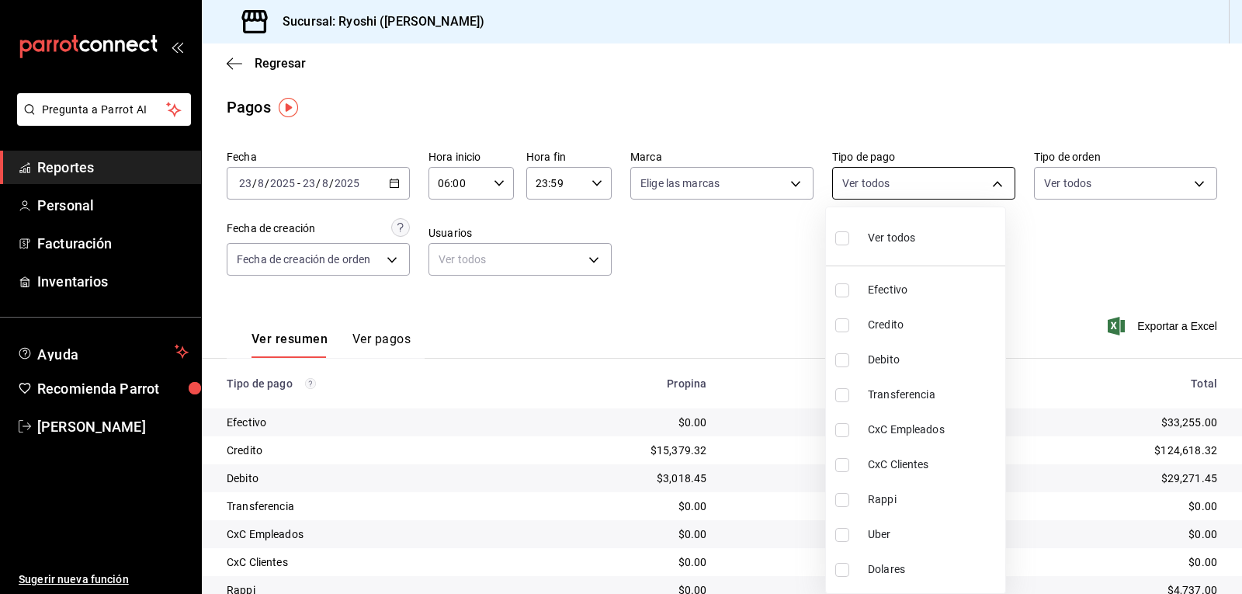
click at [989, 184] on body "Pregunta a Parrot AI Reportes Personal Facturación Inventarios Ayuda Recomienda…" at bounding box center [621, 297] width 1242 height 594
click at [839, 321] on input "checkbox" at bounding box center [842, 325] width 14 height 14
checkbox input "true"
type input "9b0685d2-7f5d-4ede-a6b4-58a2ffcbf3cd"
click at [839, 359] on input "checkbox" at bounding box center [842, 360] width 14 height 14
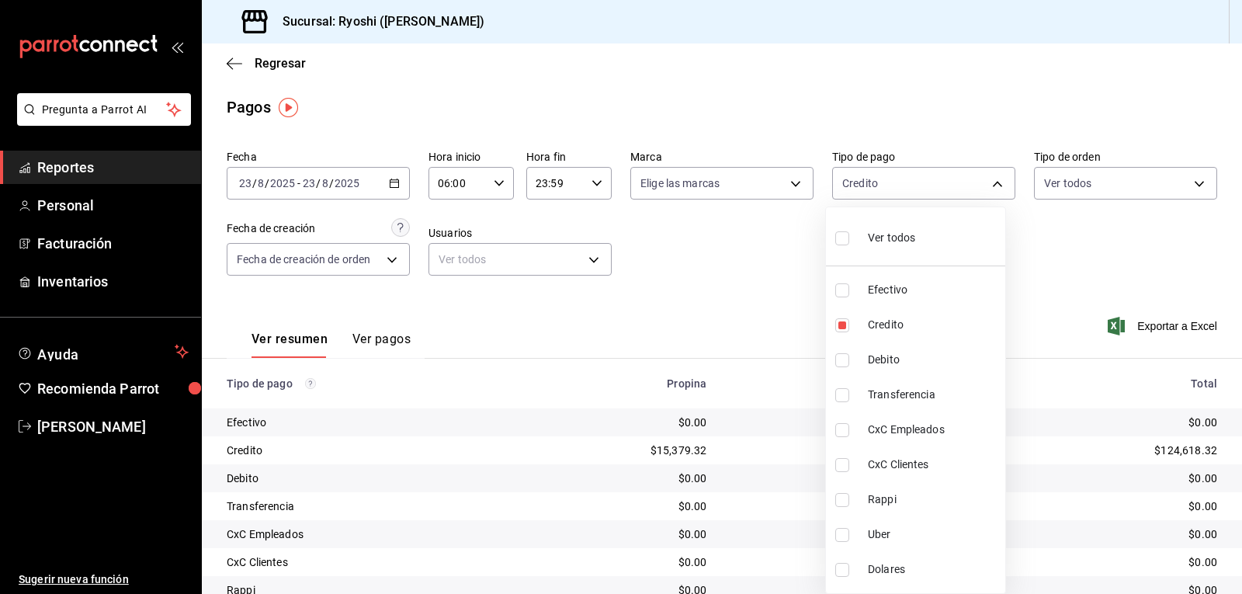
checkbox input "true"
type input "9b0685d2-7f5d-4ede-a6b4-58a2ffcbf3cd,4fc1f123-1106-4d46-a6dc-4994d0550367"
click at [721, 300] on div at bounding box center [621, 297] width 1242 height 594
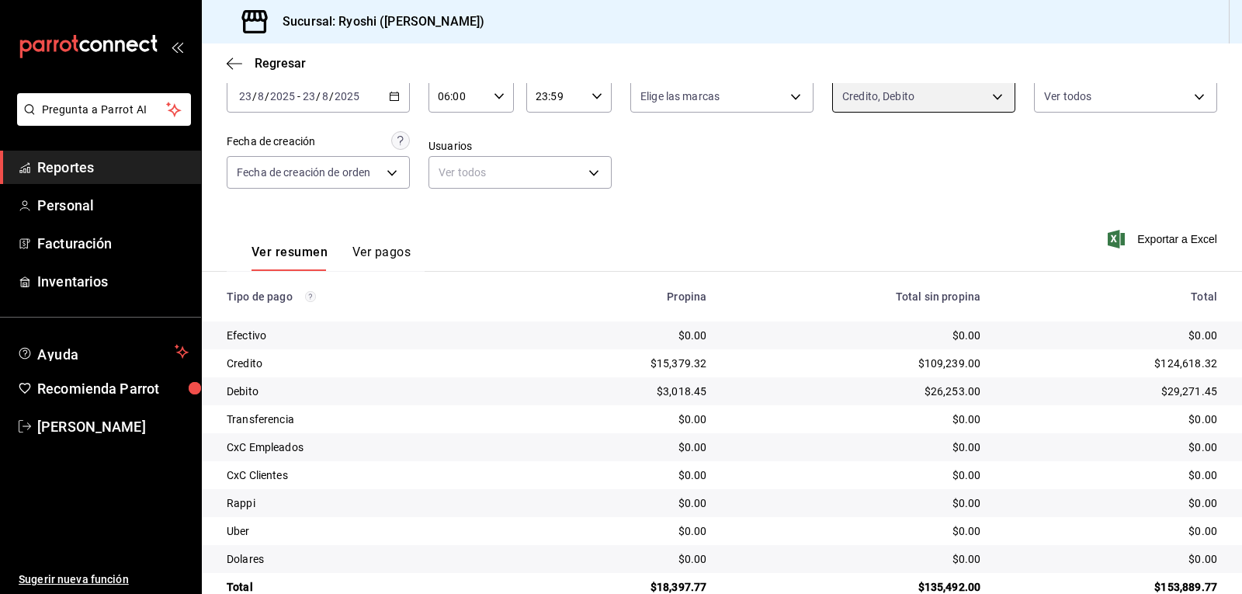
scroll to position [120, 0]
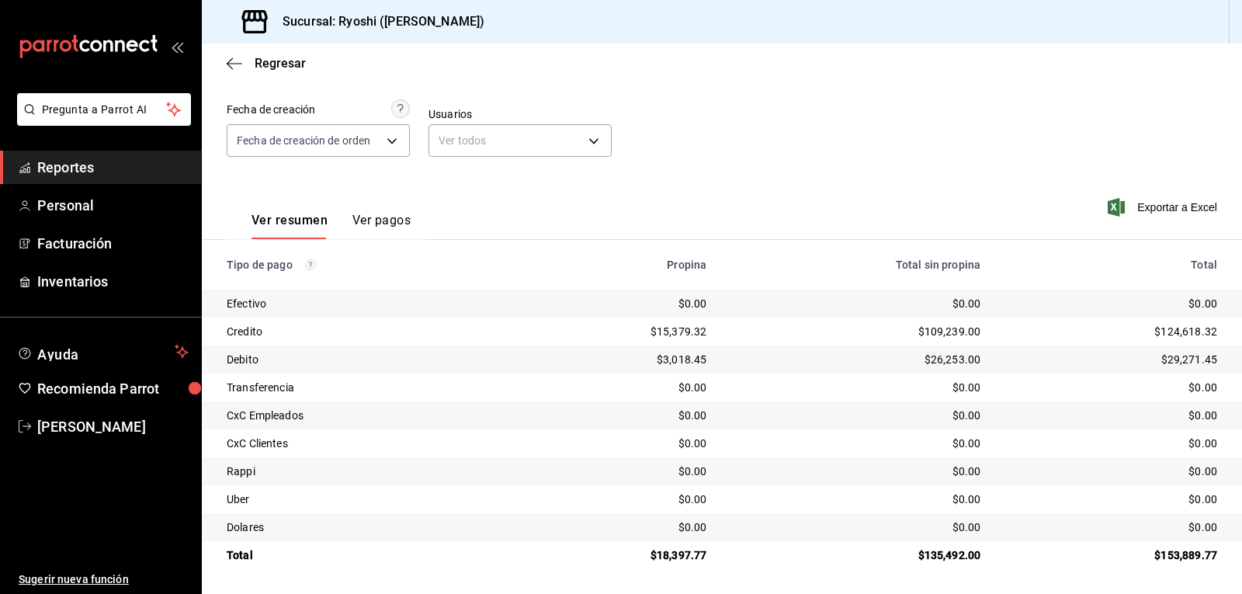
click at [949, 270] on div "Total sin propina" at bounding box center [855, 265] width 249 height 12
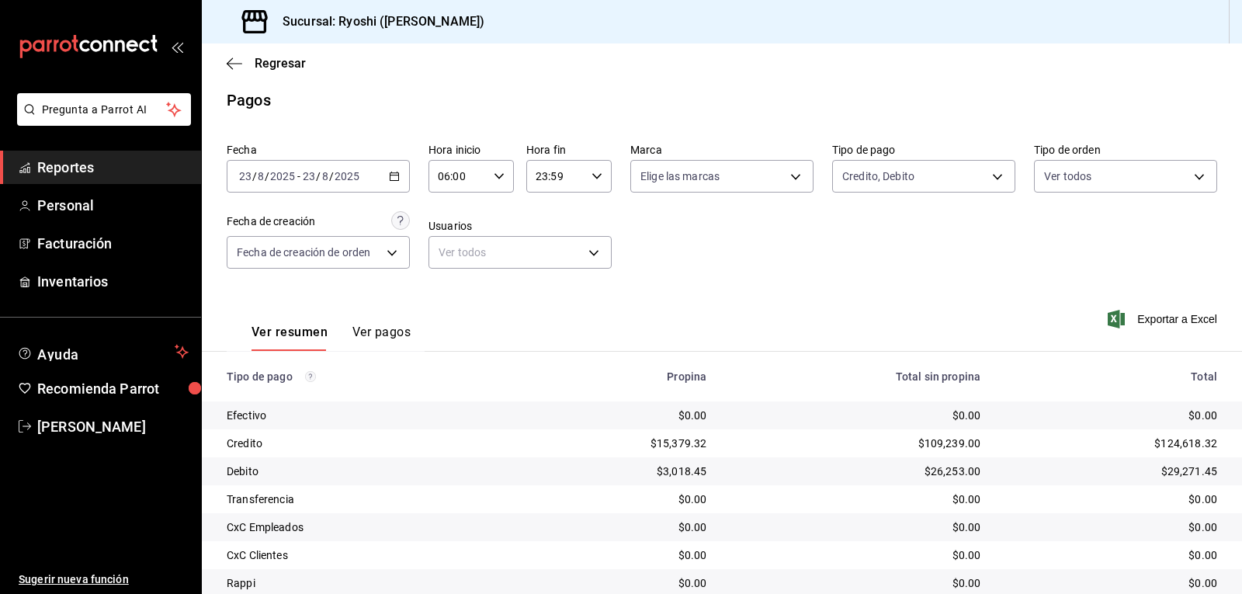
scroll to position [0, 0]
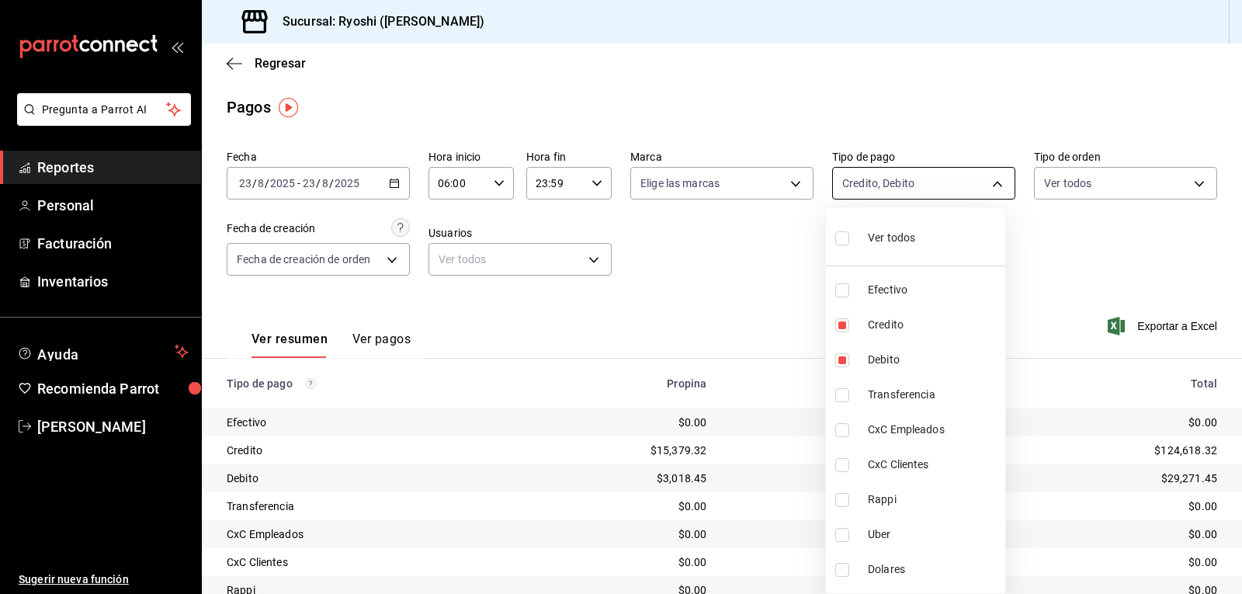
click at [989, 182] on body "Pregunta a Parrot AI Reportes Personal Facturación Inventarios Ayuda Recomienda…" at bounding box center [621, 297] width 1242 height 594
click at [840, 325] on input "checkbox" at bounding box center [842, 325] width 14 height 14
checkbox input "false"
type input "4fc1f123-1106-4d46-a6dc-4994d0550367"
click at [842, 363] on input "checkbox" at bounding box center [842, 360] width 14 height 14
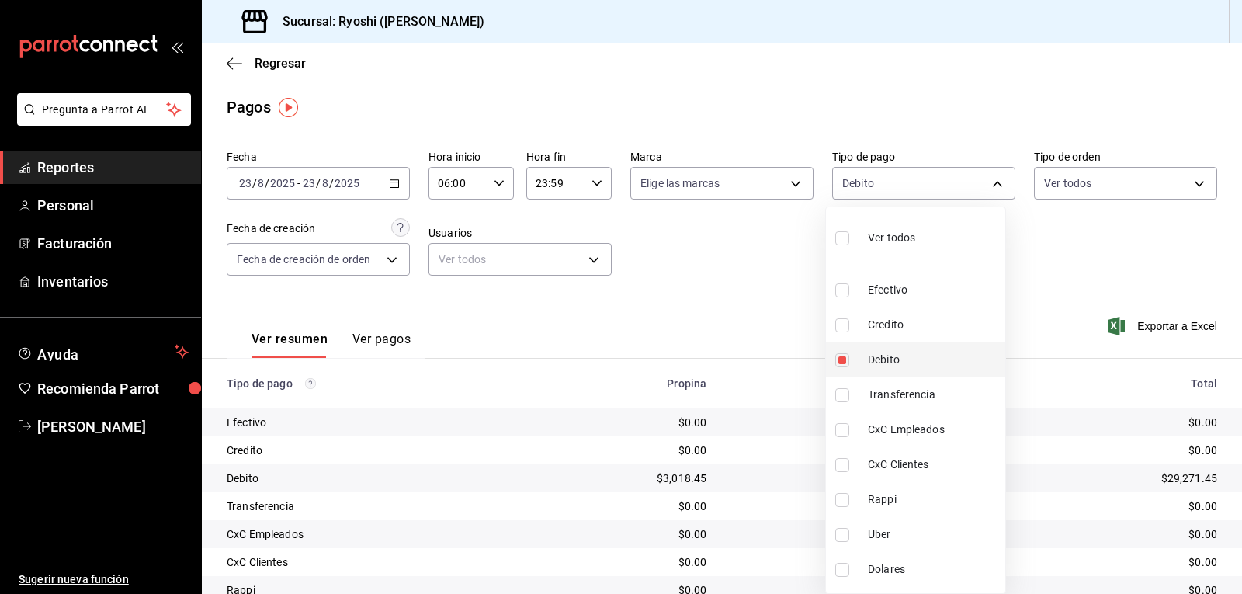
checkbox input "false"
click at [840, 502] on input "checkbox" at bounding box center [842, 500] width 14 height 14
checkbox input "true"
type input "03b2a83d-8b25-4255-833b-17fe1c8361e8"
click at [842, 535] on input "checkbox" at bounding box center [842, 535] width 14 height 14
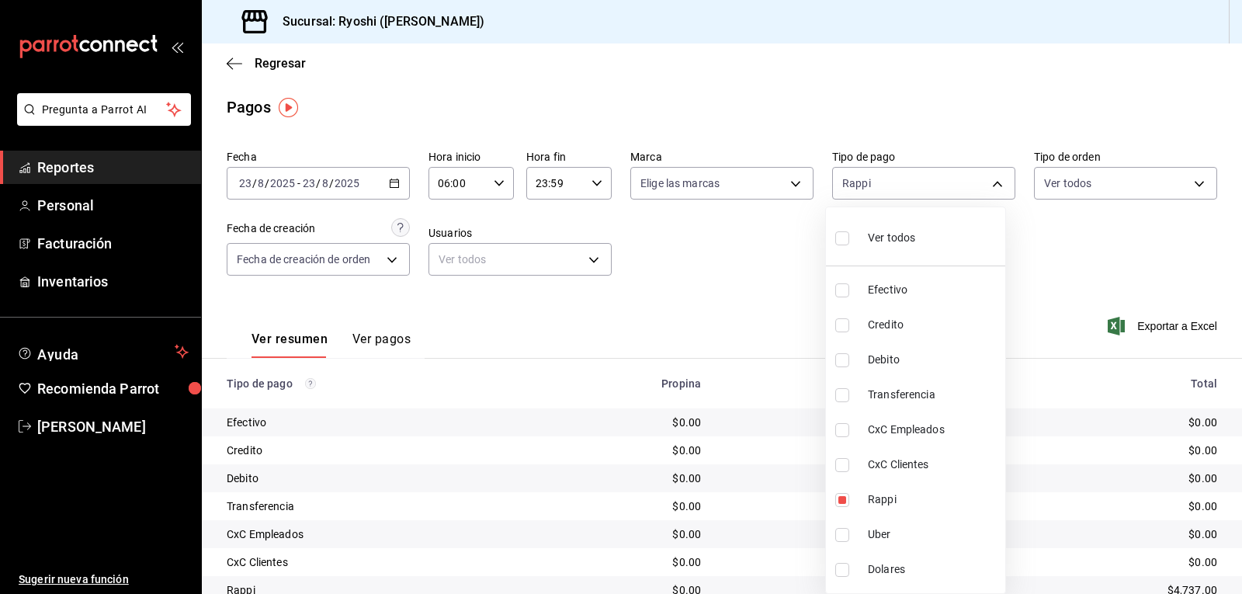
checkbox input "true"
type input "03b2a83d-8b25-4255-833b-17fe1c8361e8,b772c1a0-b8da-4acb-be12-b7e981a54f00"
click at [744, 303] on div at bounding box center [621, 297] width 1242 height 594
